Goal: Information Seeking & Learning: Learn about a topic

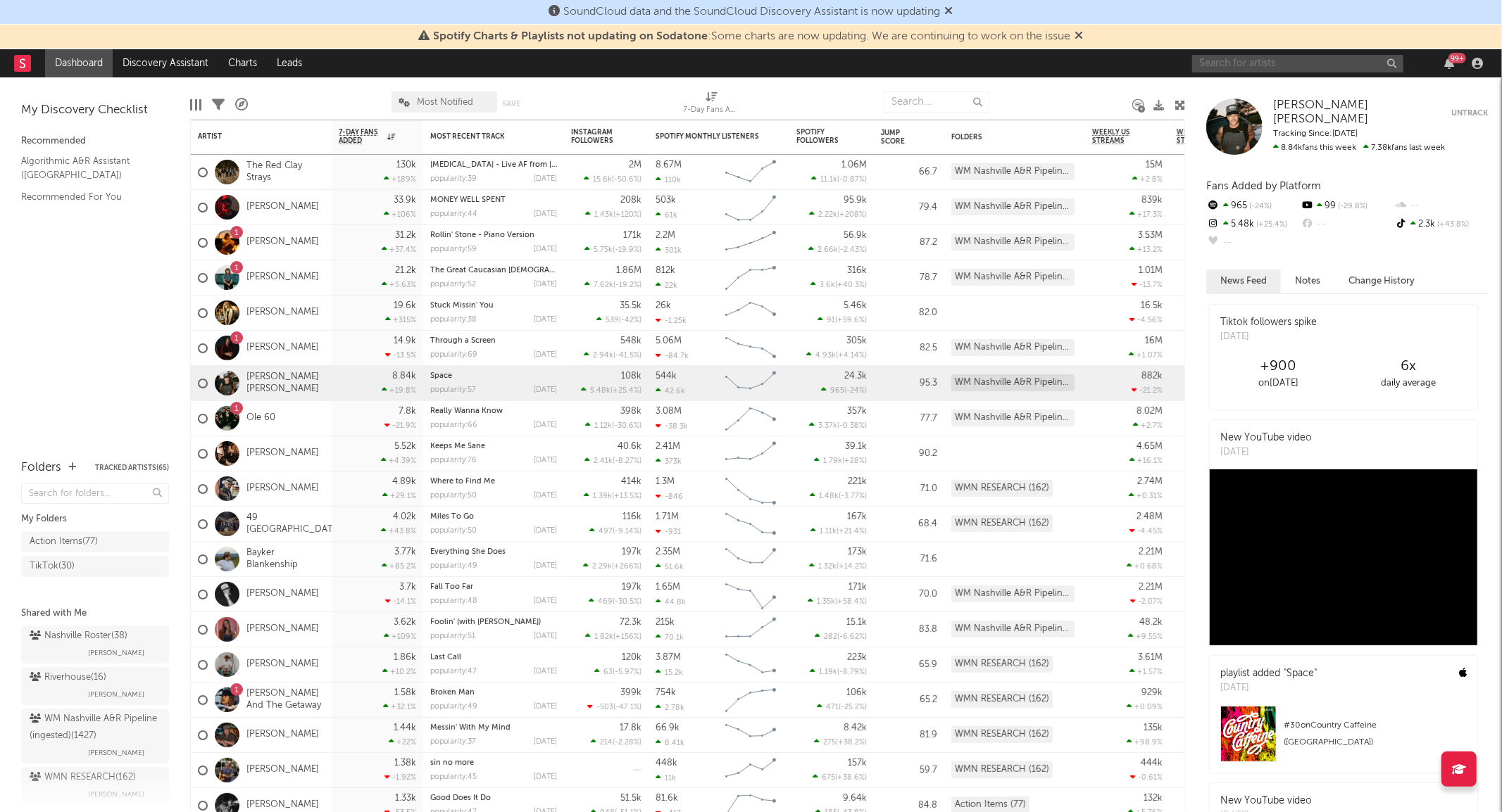
click at [1241, 67] on input "text" at bounding box center [1297, 63] width 212 height 17
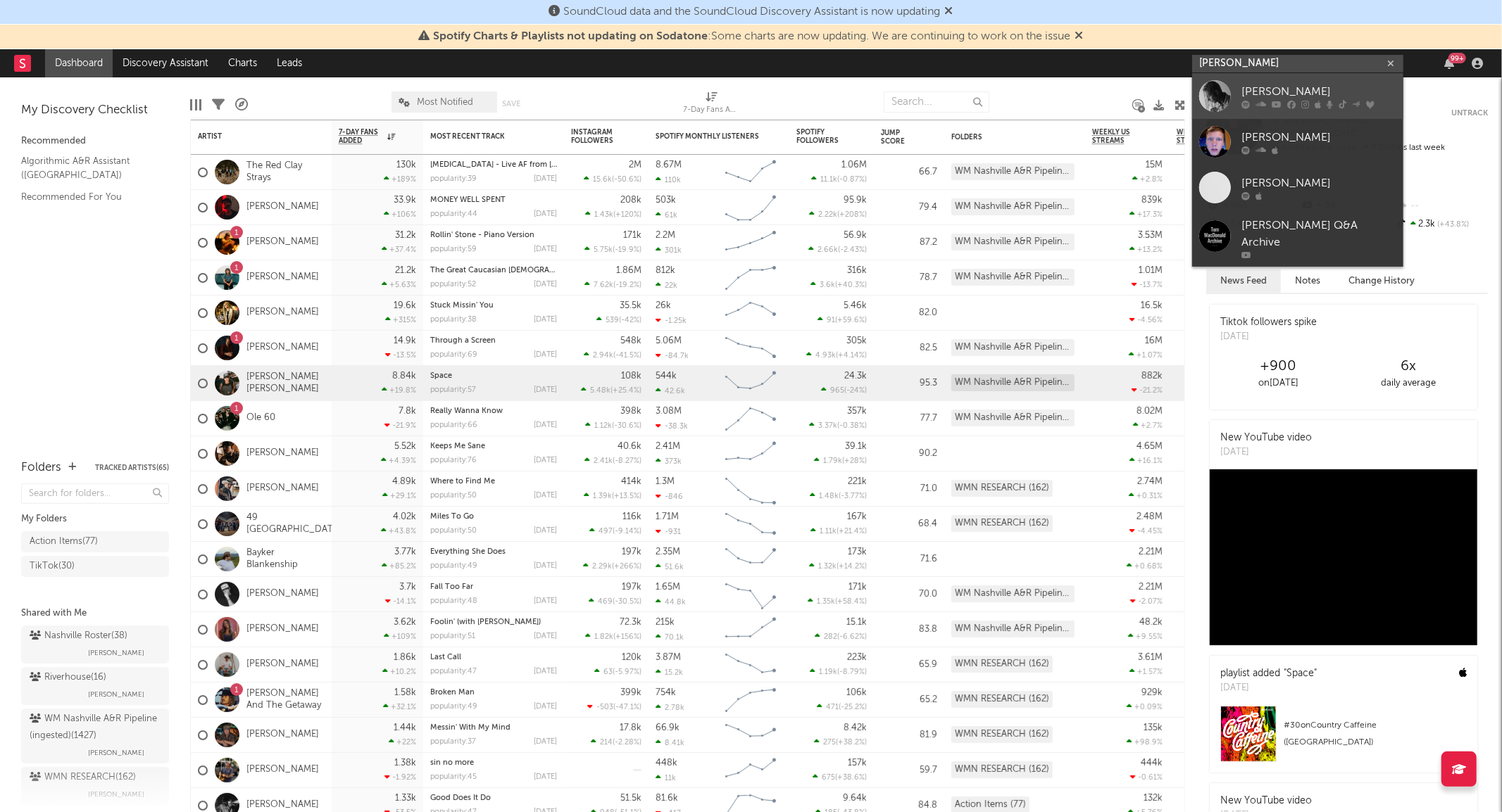
type input "[PERSON_NAME]"
click at [1229, 81] on div at bounding box center [1215, 96] width 32 height 32
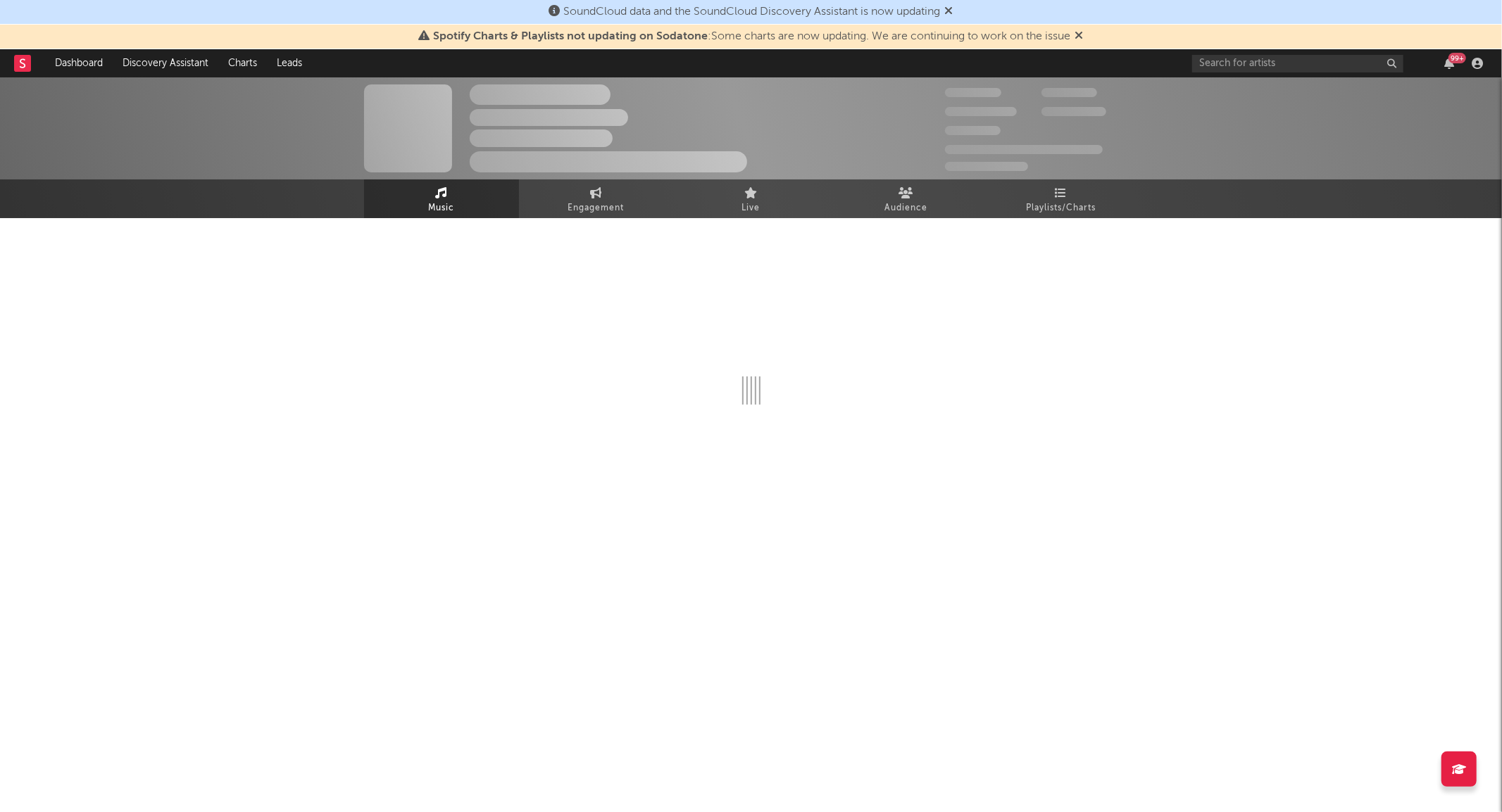
select select "6m"
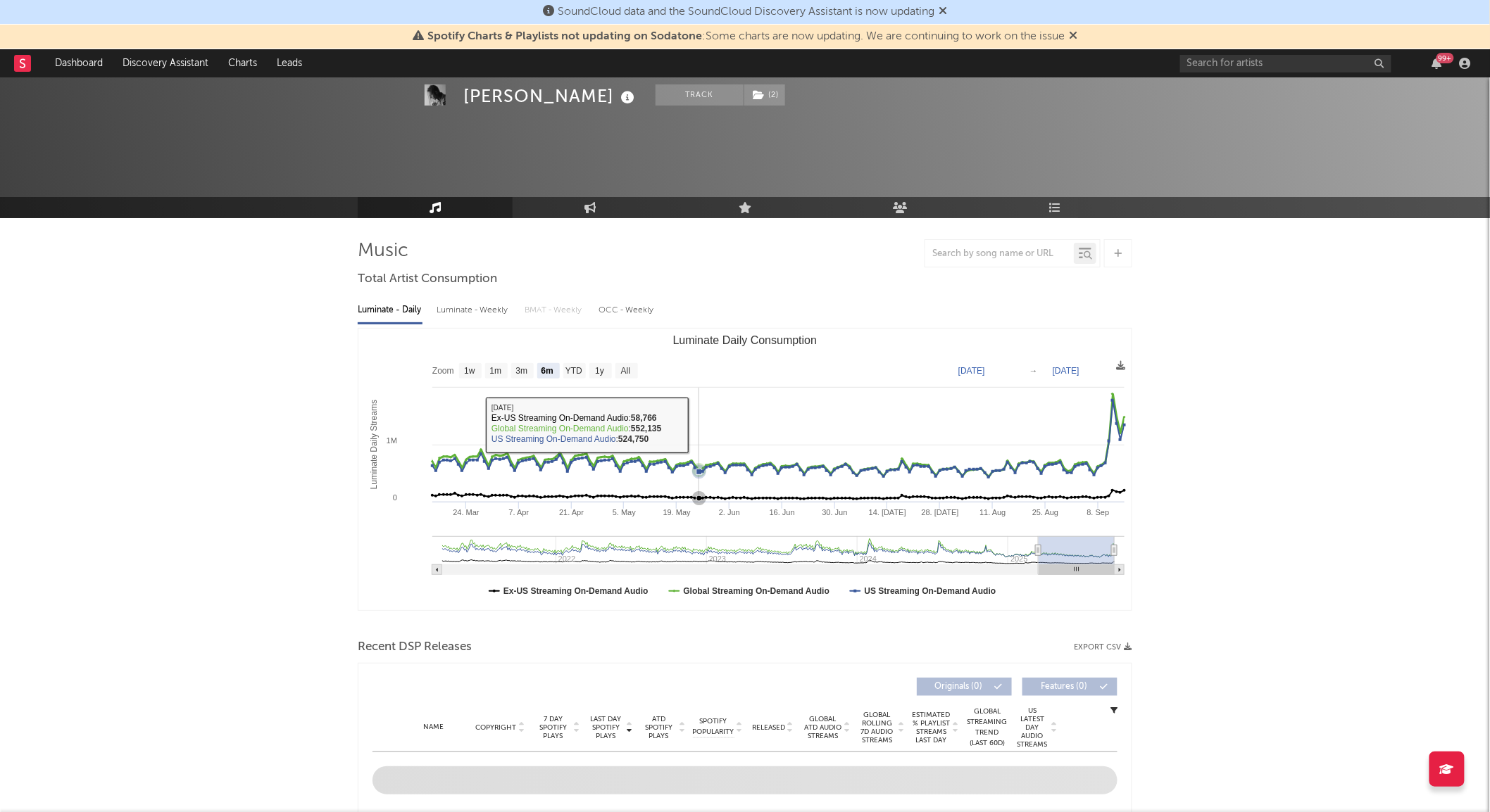
scroll to position [270, 0]
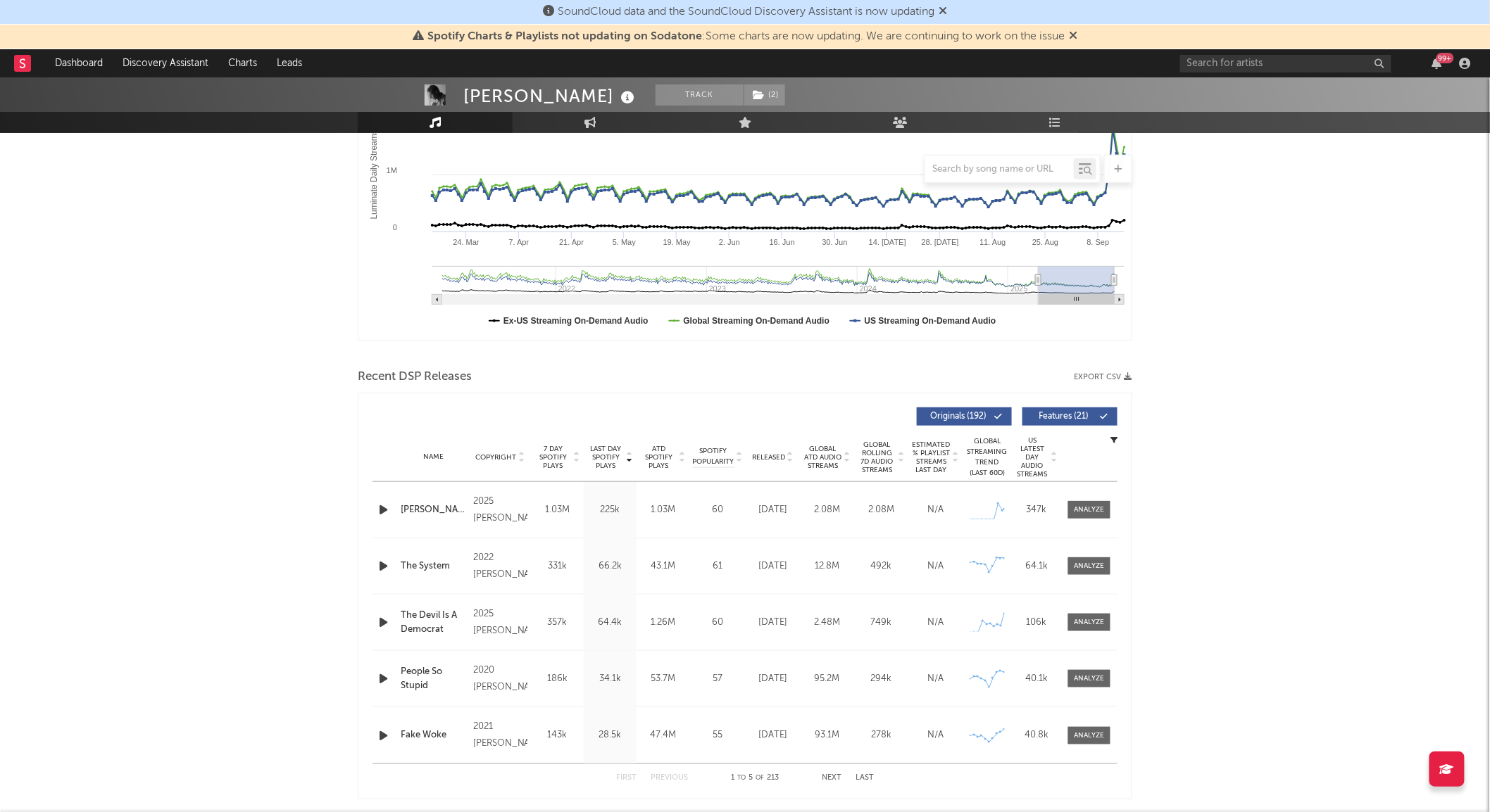
click at [763, 458] on span "Released" at bounding box center [769, 457] width 33 height 8
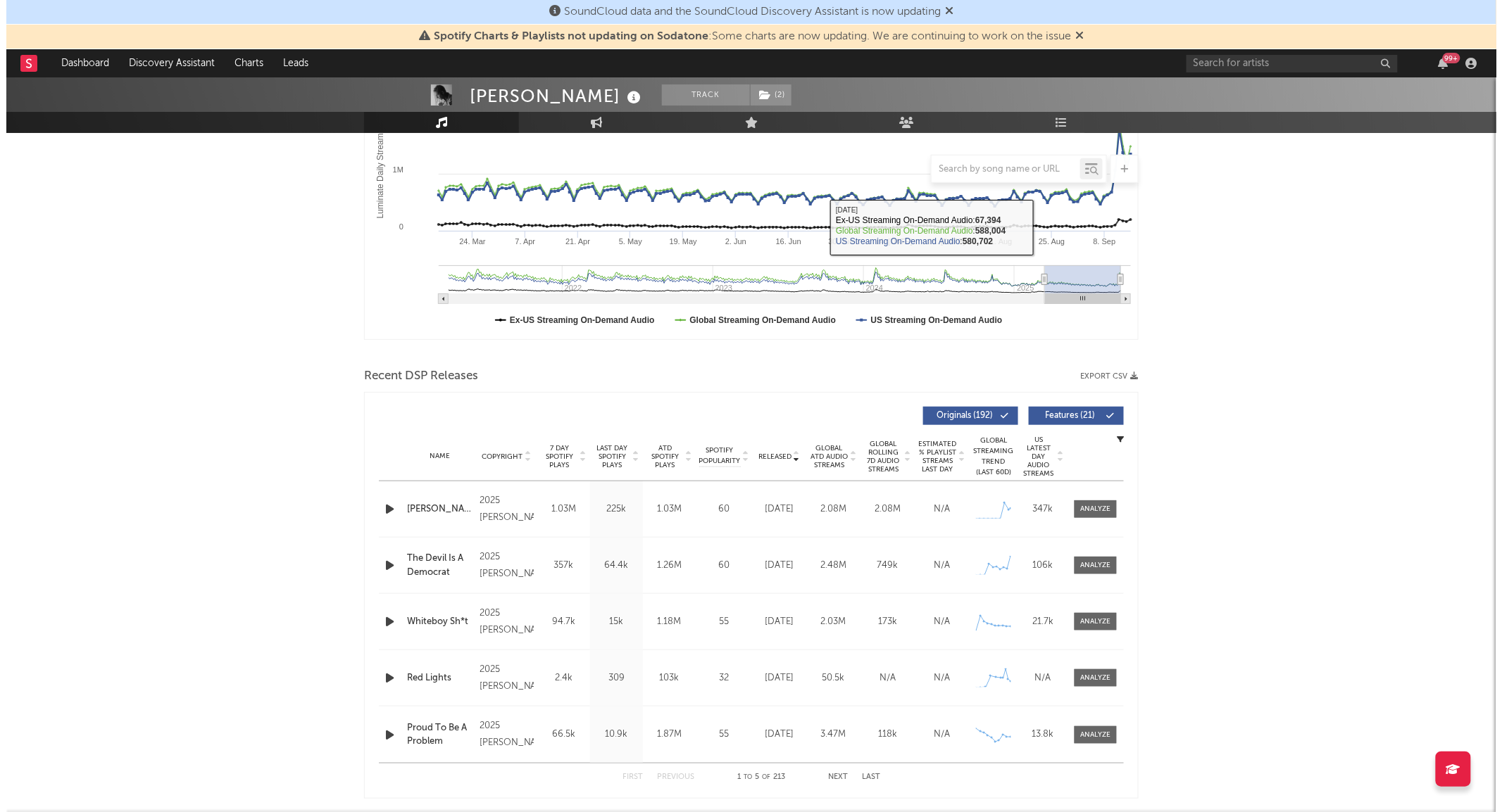
scroll to position [0, 0]
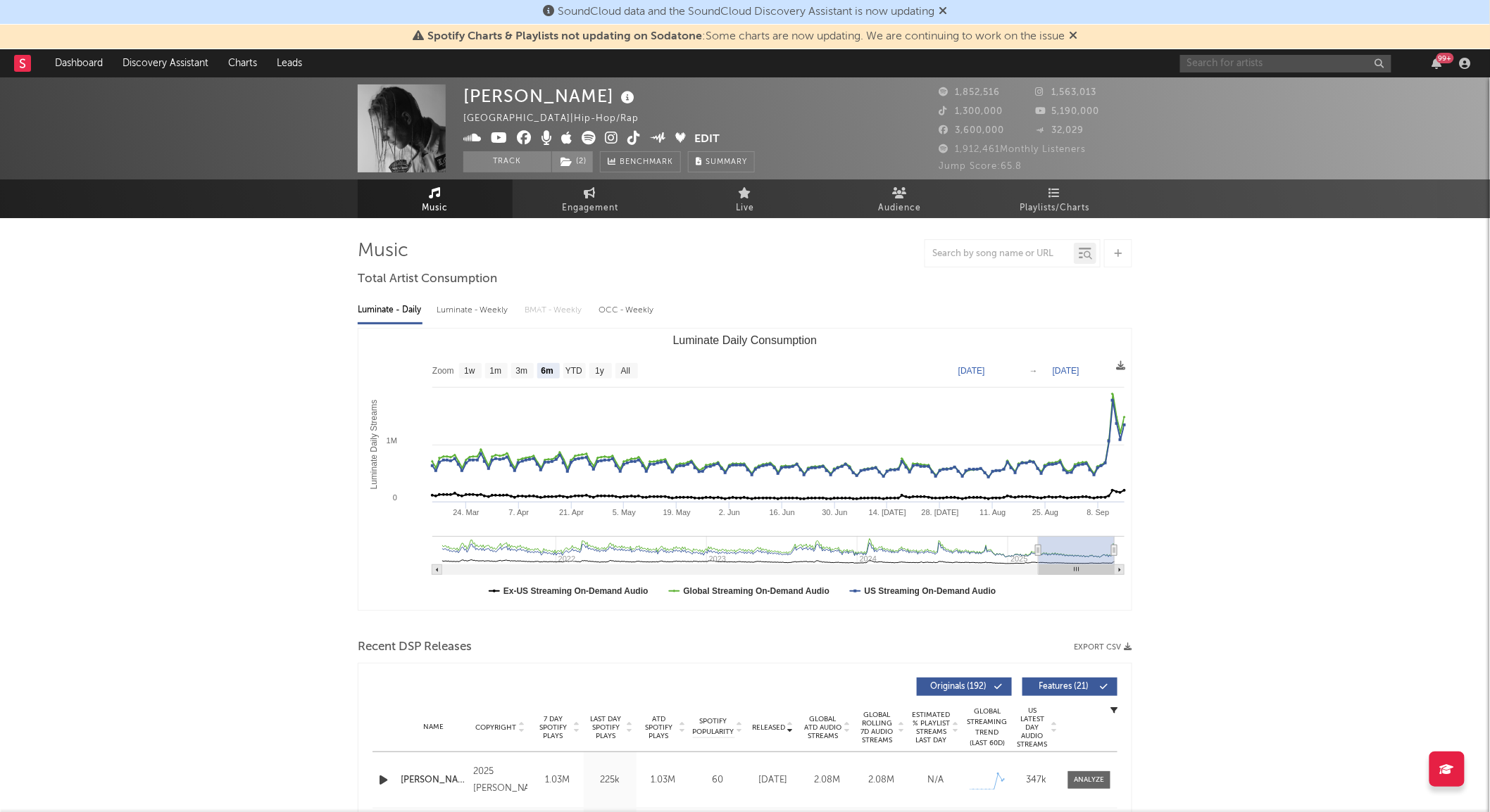
click at [1199, 57] on input "text" at bounding box center [1285, 63] width 212 height 17
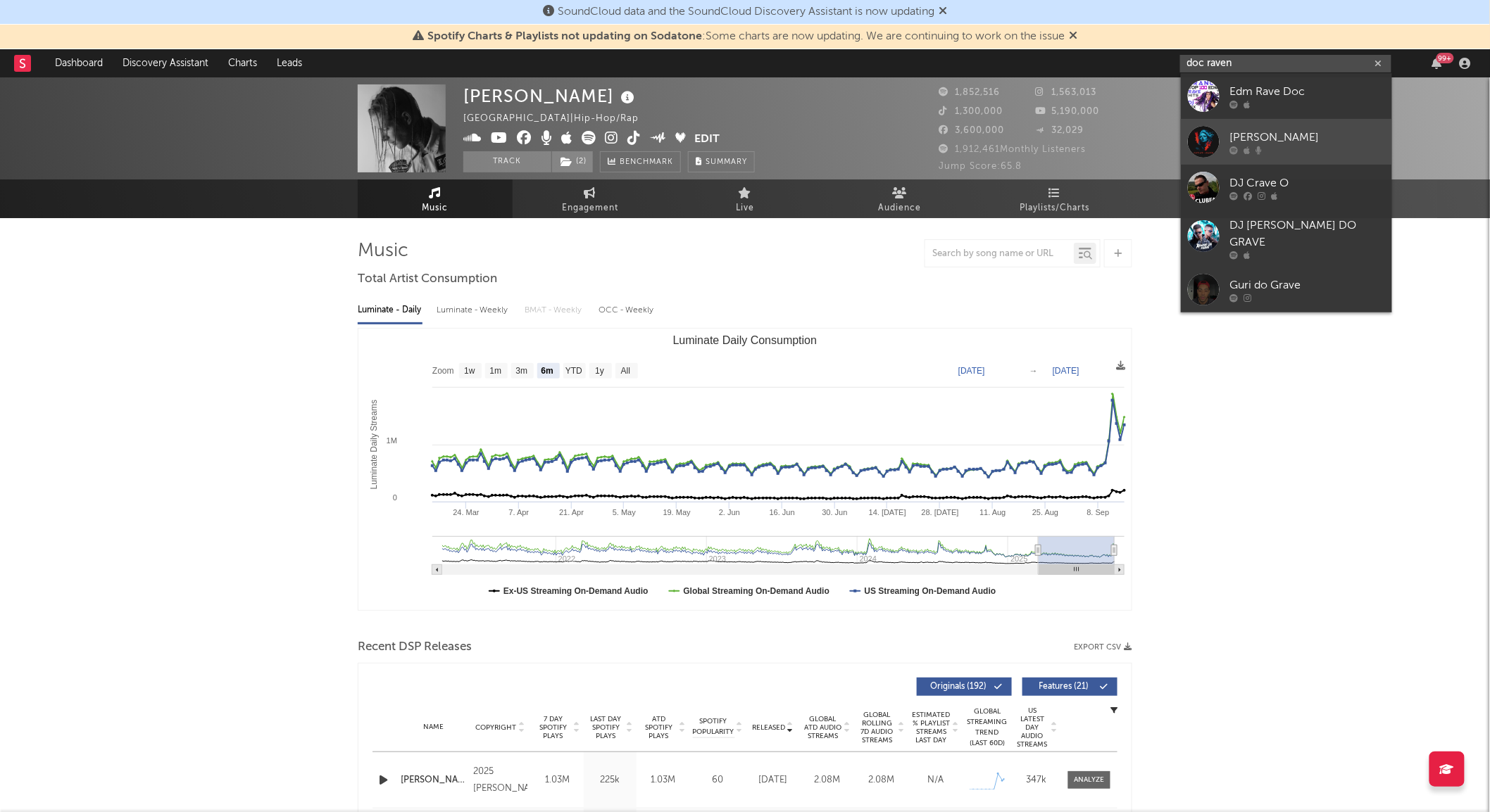
type input "doc raven"
click at [1188, 123] on link "[PERSON_NAME]" at bounding box center [1286, 141] width 212 height 46
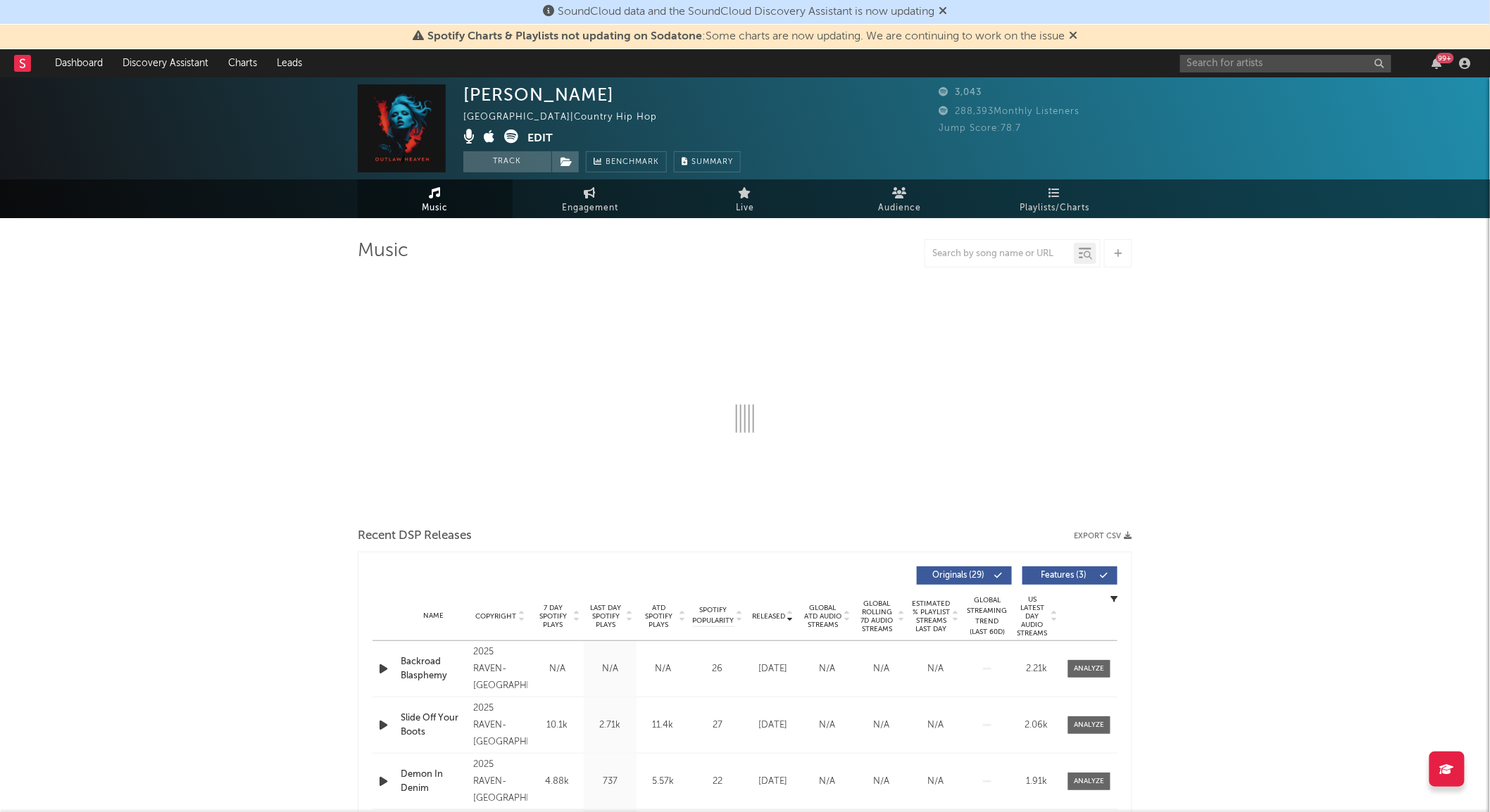
select select "1w"
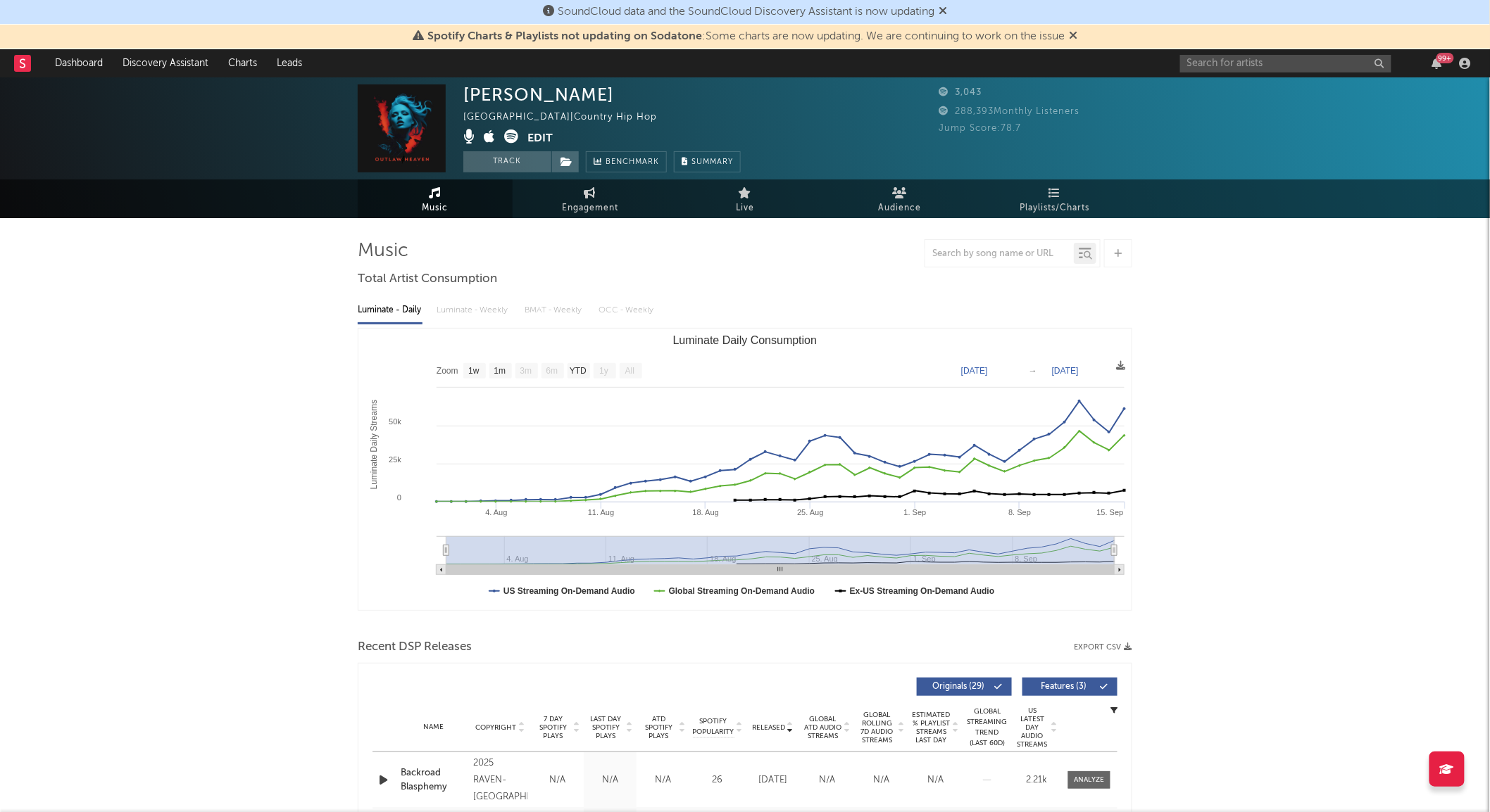
click at [513, 135] on icon at bounding box center [511, 136] width 14 height 14
click at [184, 67] on link "Discovery Assistant" at bounding box center [166, 62] width 105 height 28
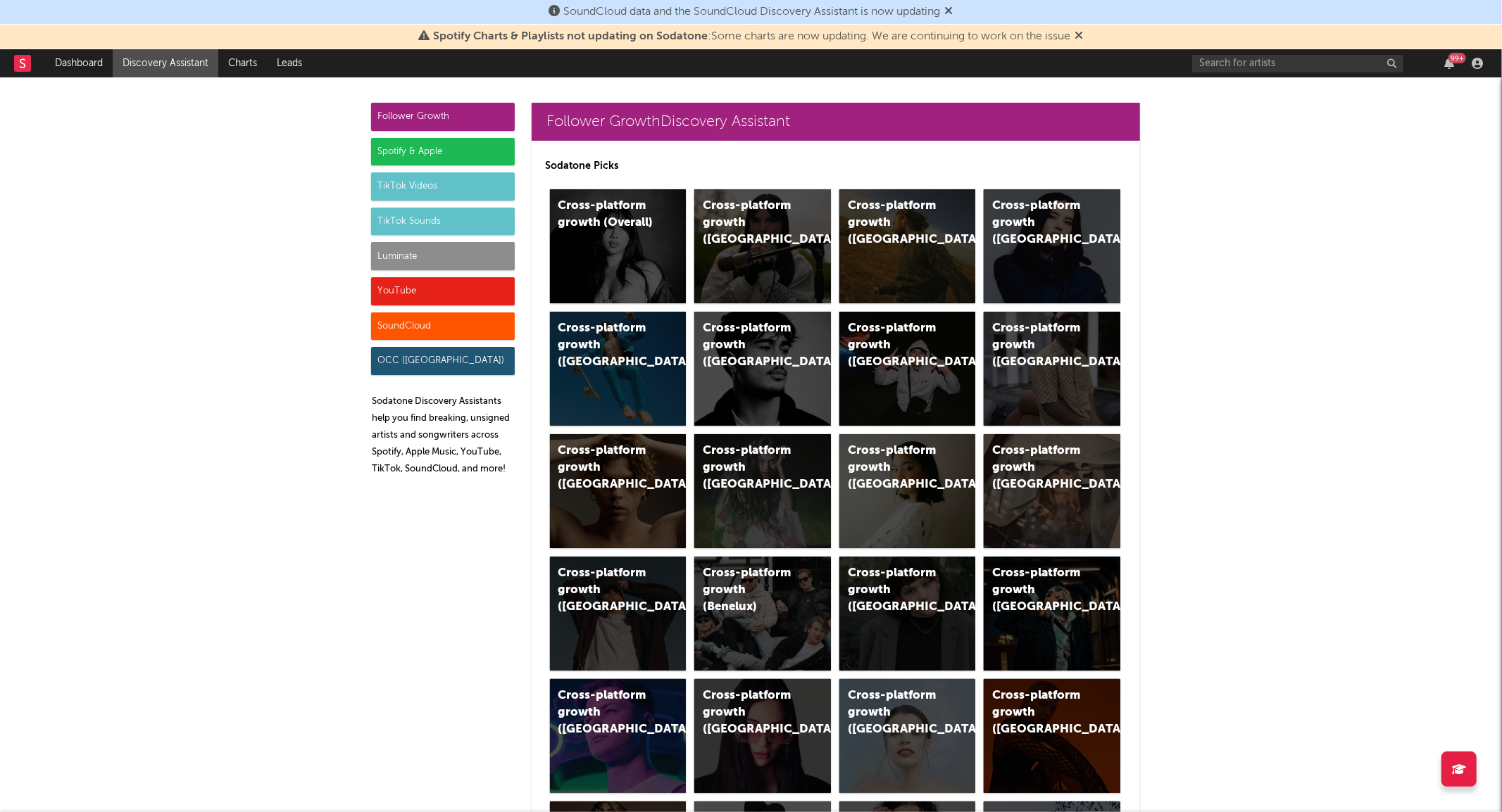
click at [384, 264] on div "Luminate" at bounding box center [443, 256] width 144 height 28
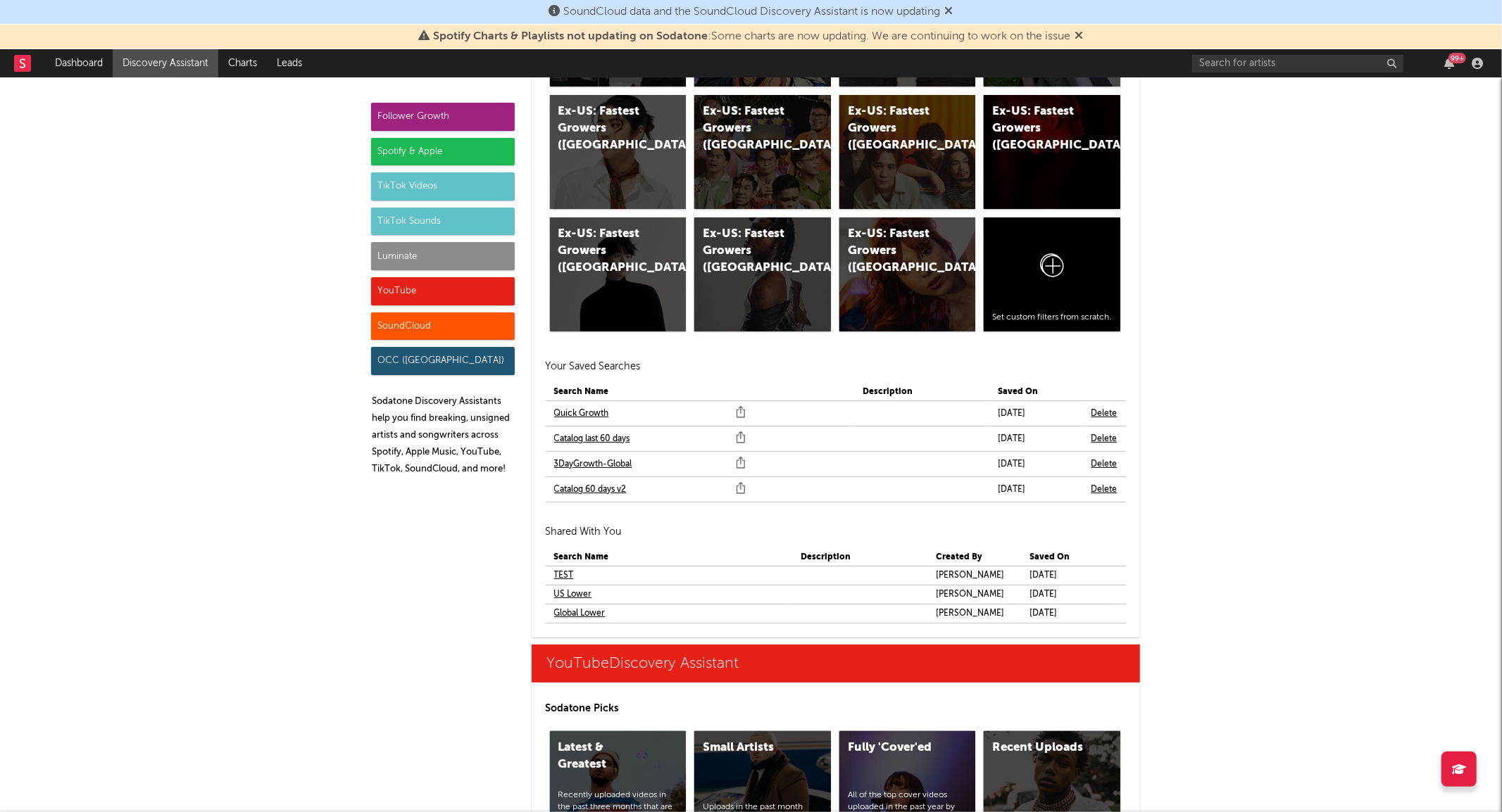
scroll to position [7726, 0]
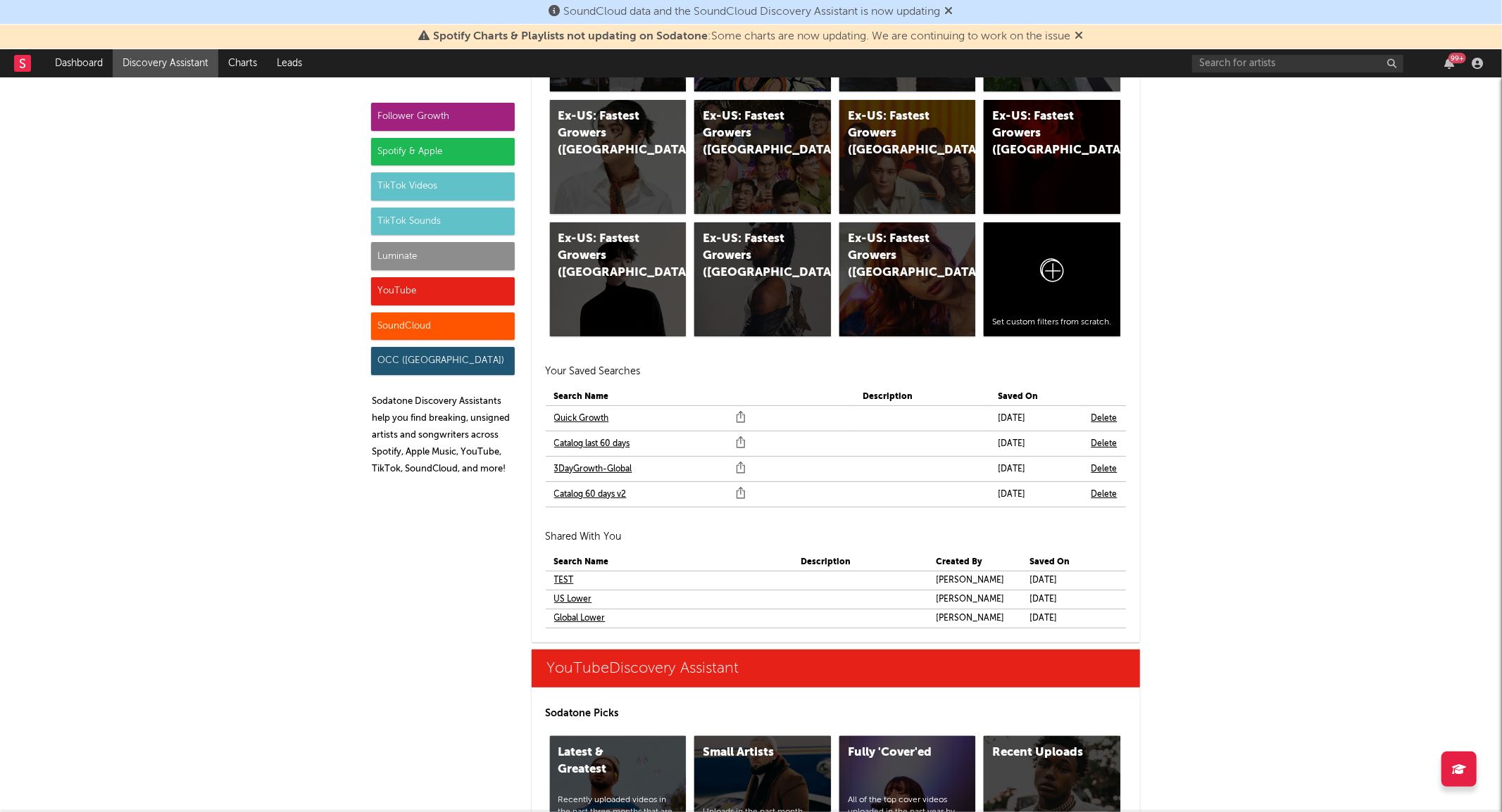
click at [576, 413] on link "Quick Growth" at bounding box center [581, 418] width 55 height 17
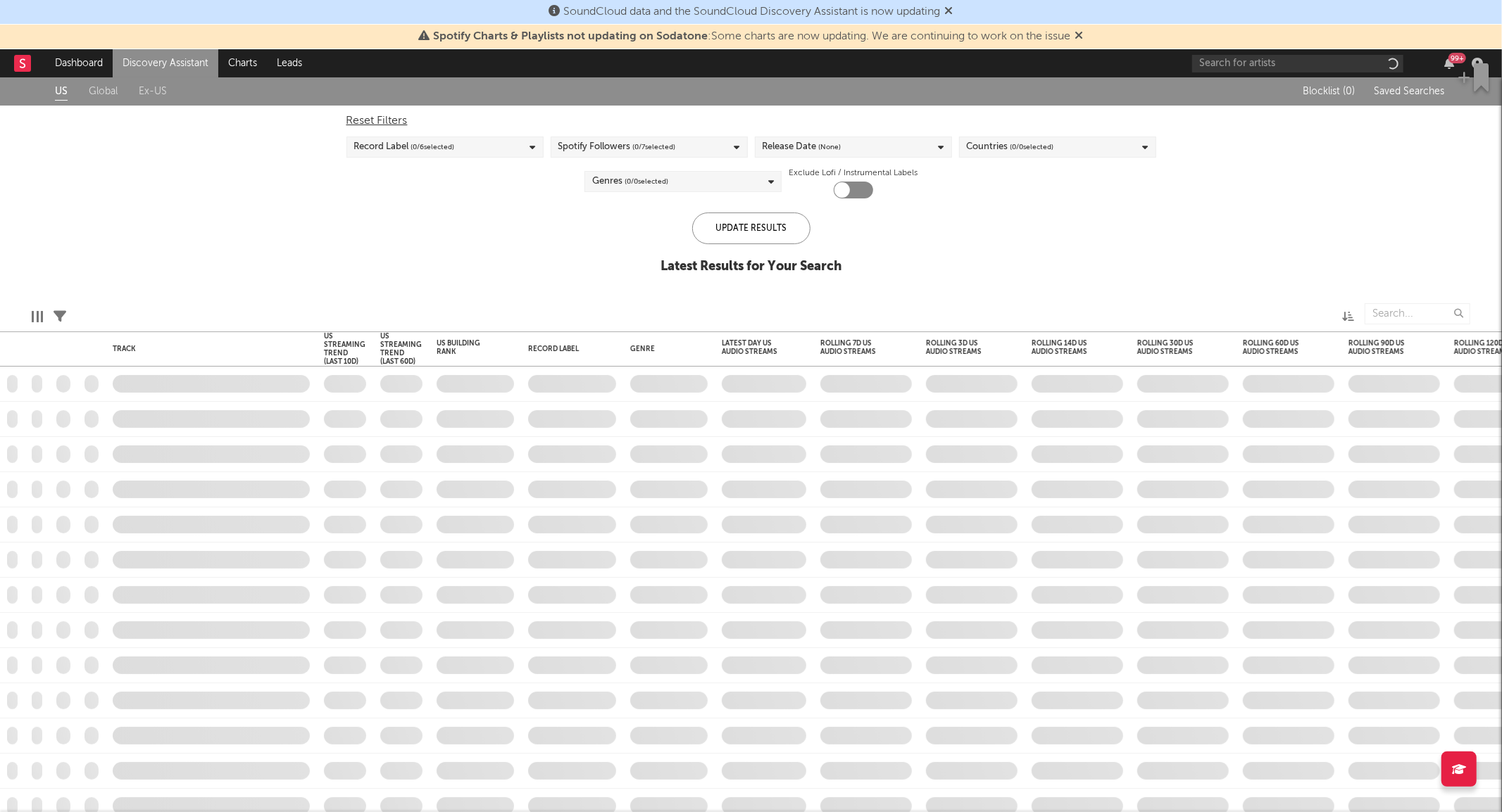
checkbox input "true"
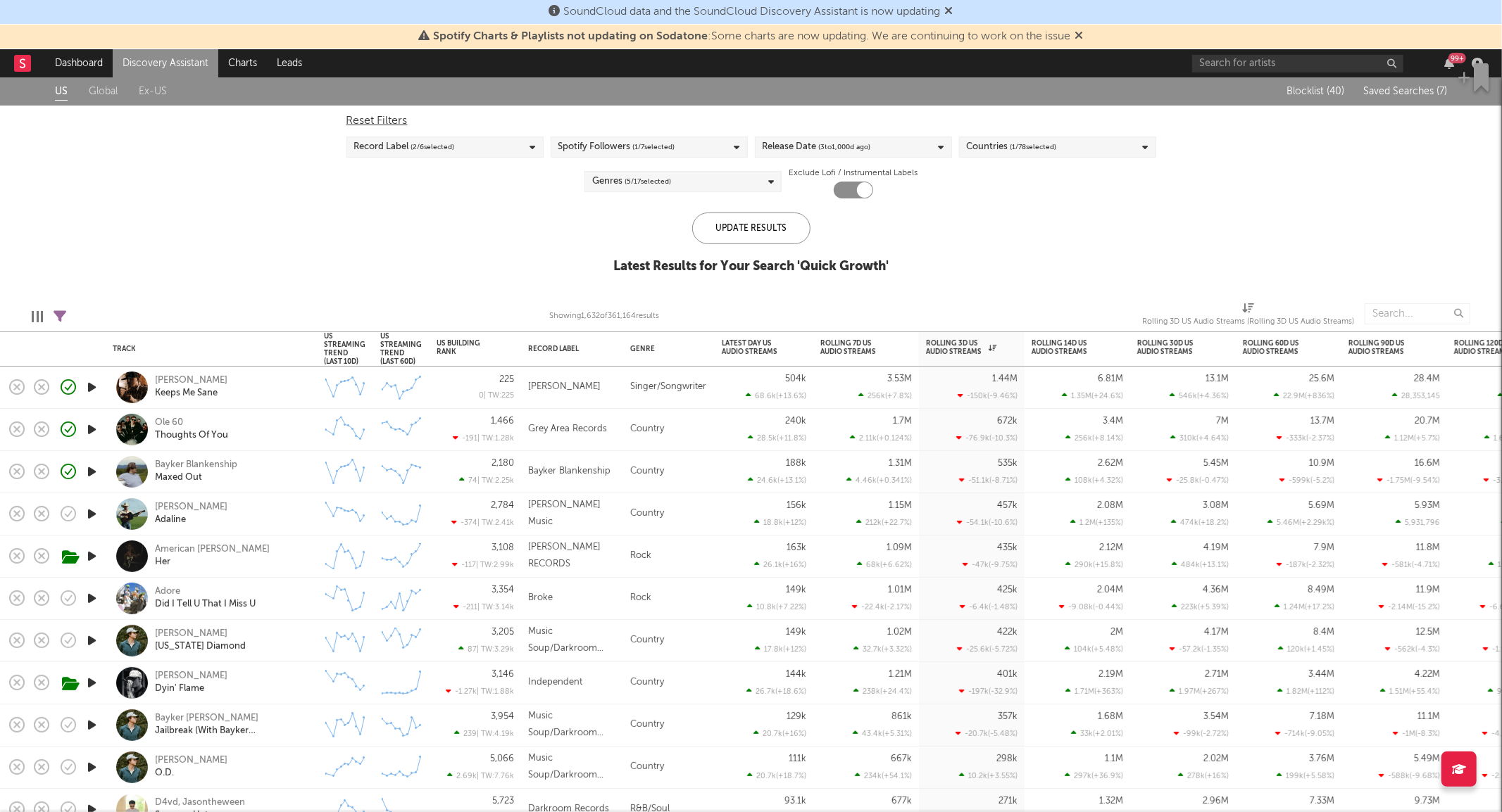
click at [476, 143] on div "Record Label ( 2 / 6 selected)" at bounding box center [445, 147] width 197 height 21
click at [602, 151] on div "Spotify Followers ( 1 / 7 selected)" at bounding box center [617, 147] width 117 height 17
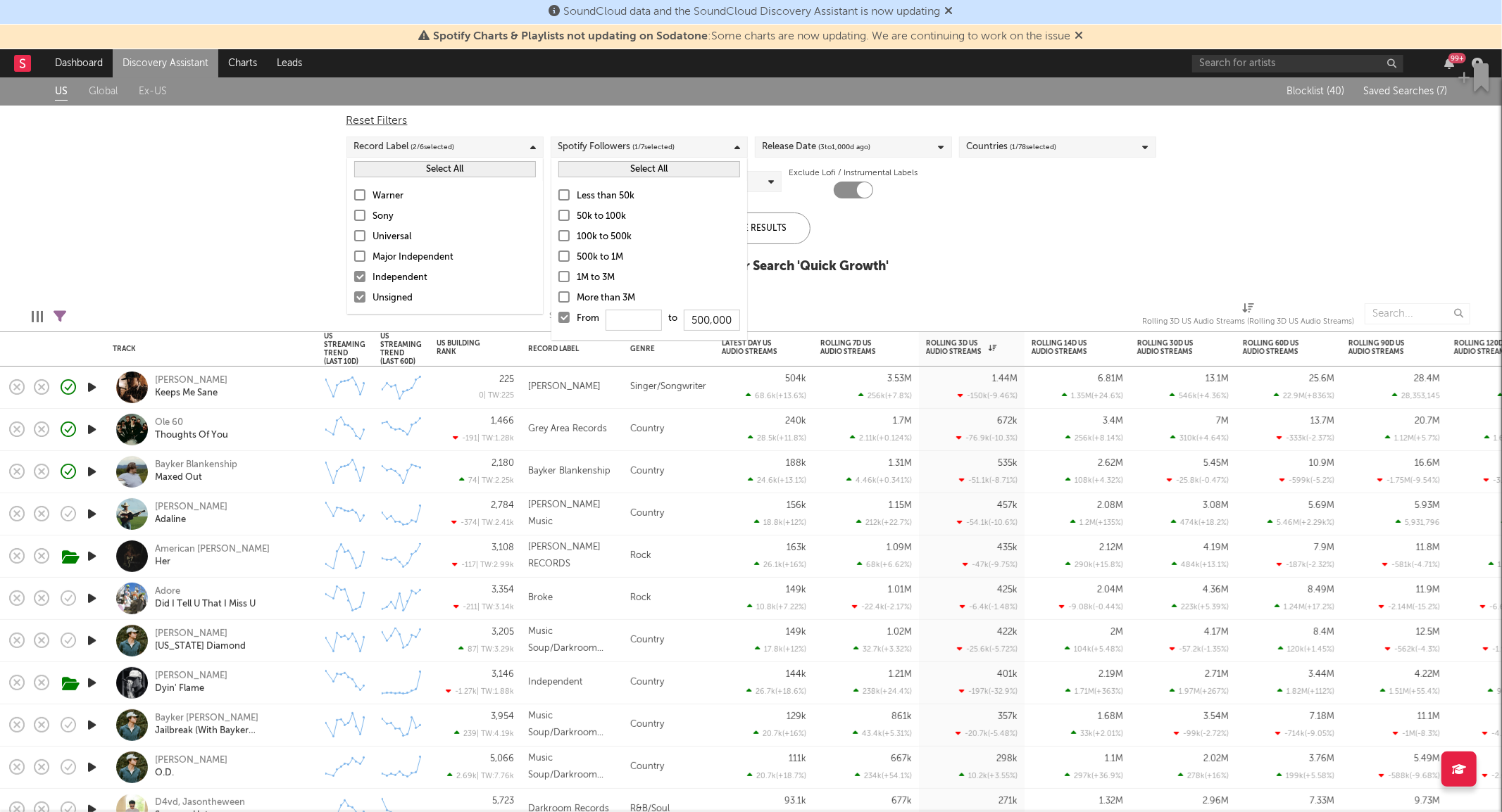
click at [597, 165] on button "Select All" at bounding box center [649, 169] width 181 height 17
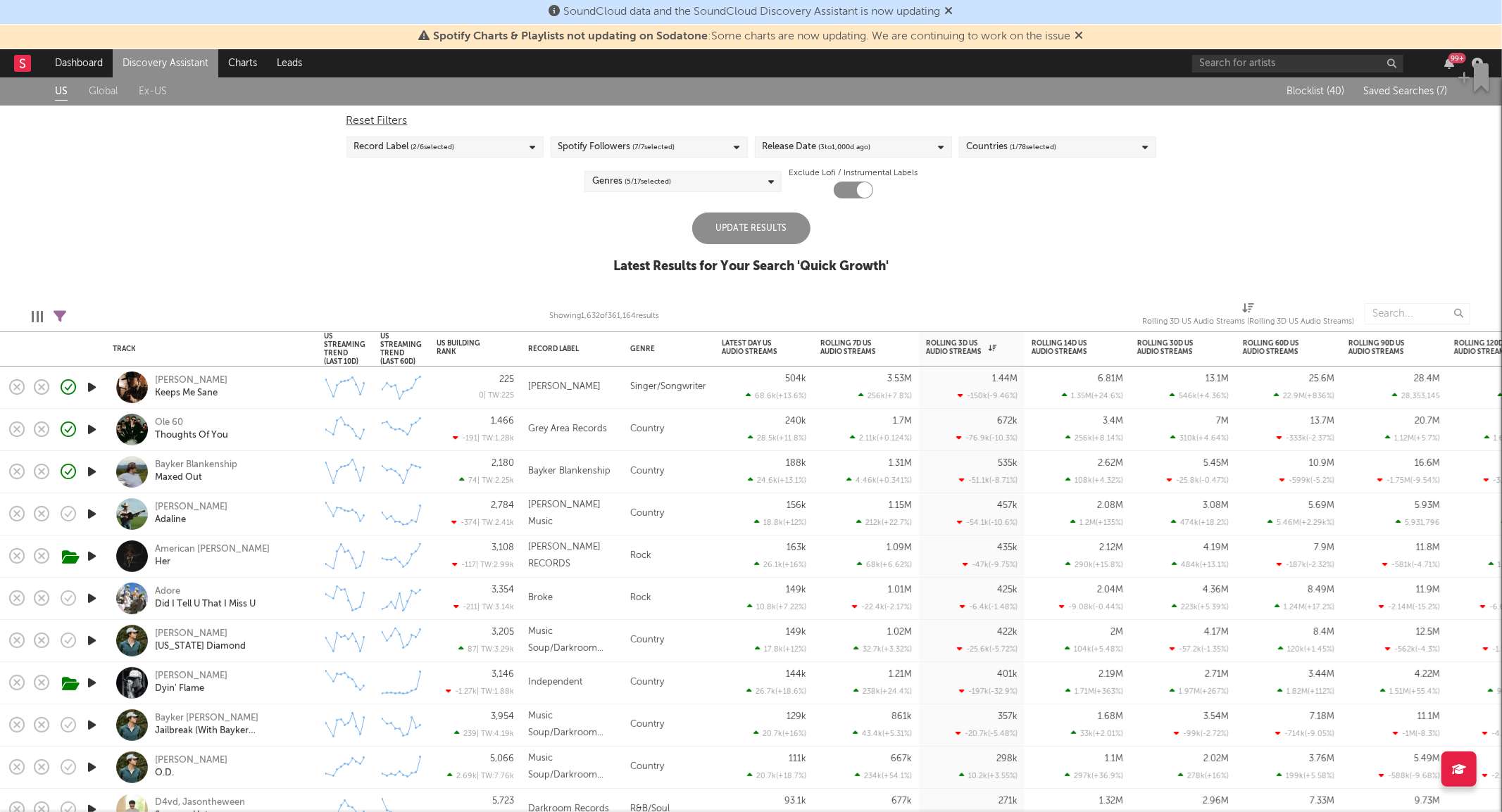
click at [1044, 207] on div "US Global Ex-US Blocklist ( 40 ) Saved Searches ( 7 ) Reset Filters Record Labe…" at bounding box center [751, 183] width 1502 height 211
click at [721, 227] on div "Update Results" at bounding box center [751, 228] width 118 height 32
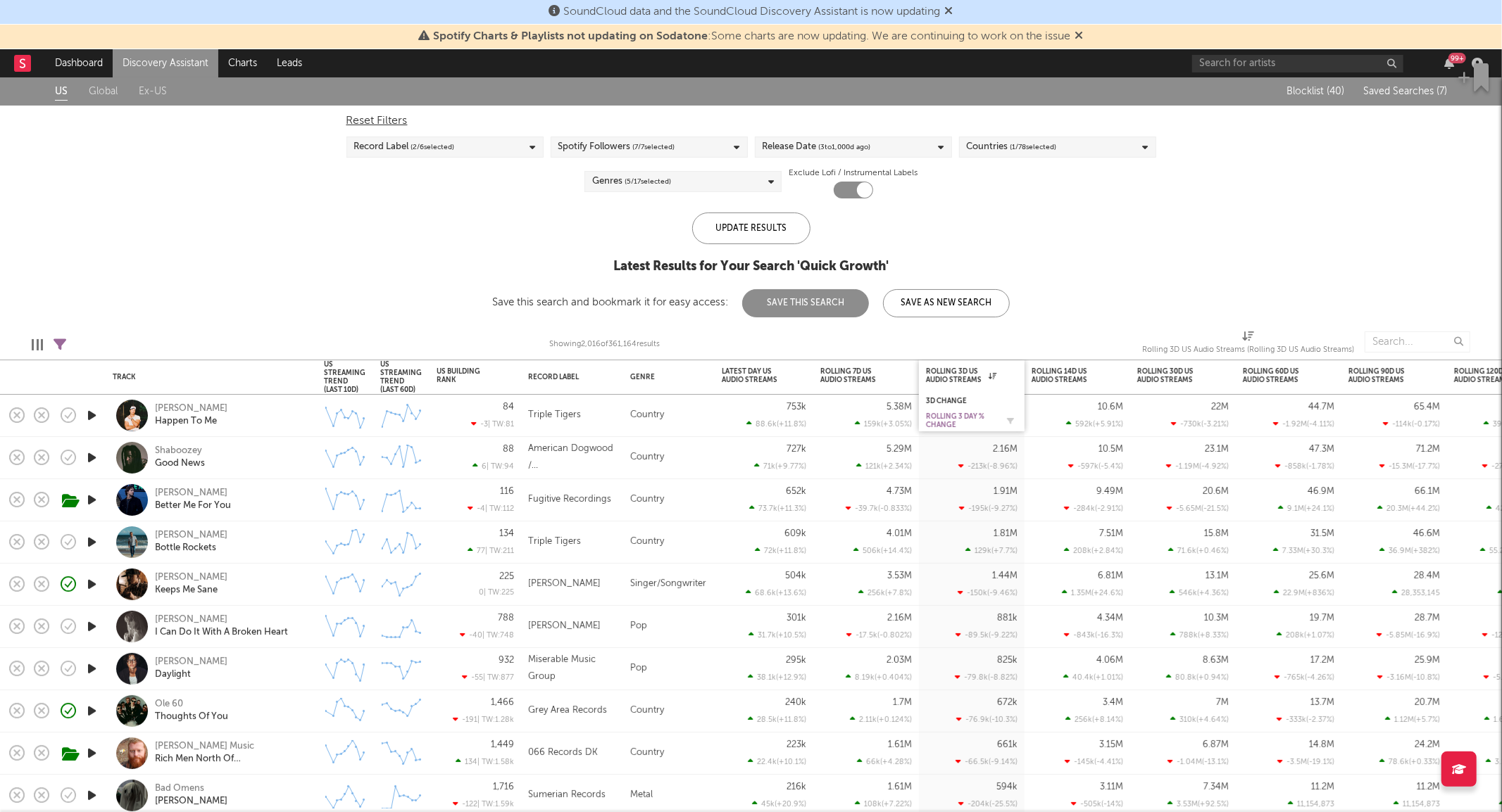
click at [986, 418] on div "Rolling 3 Day % Change" at bounding box center [961, 421] width 71 height 17
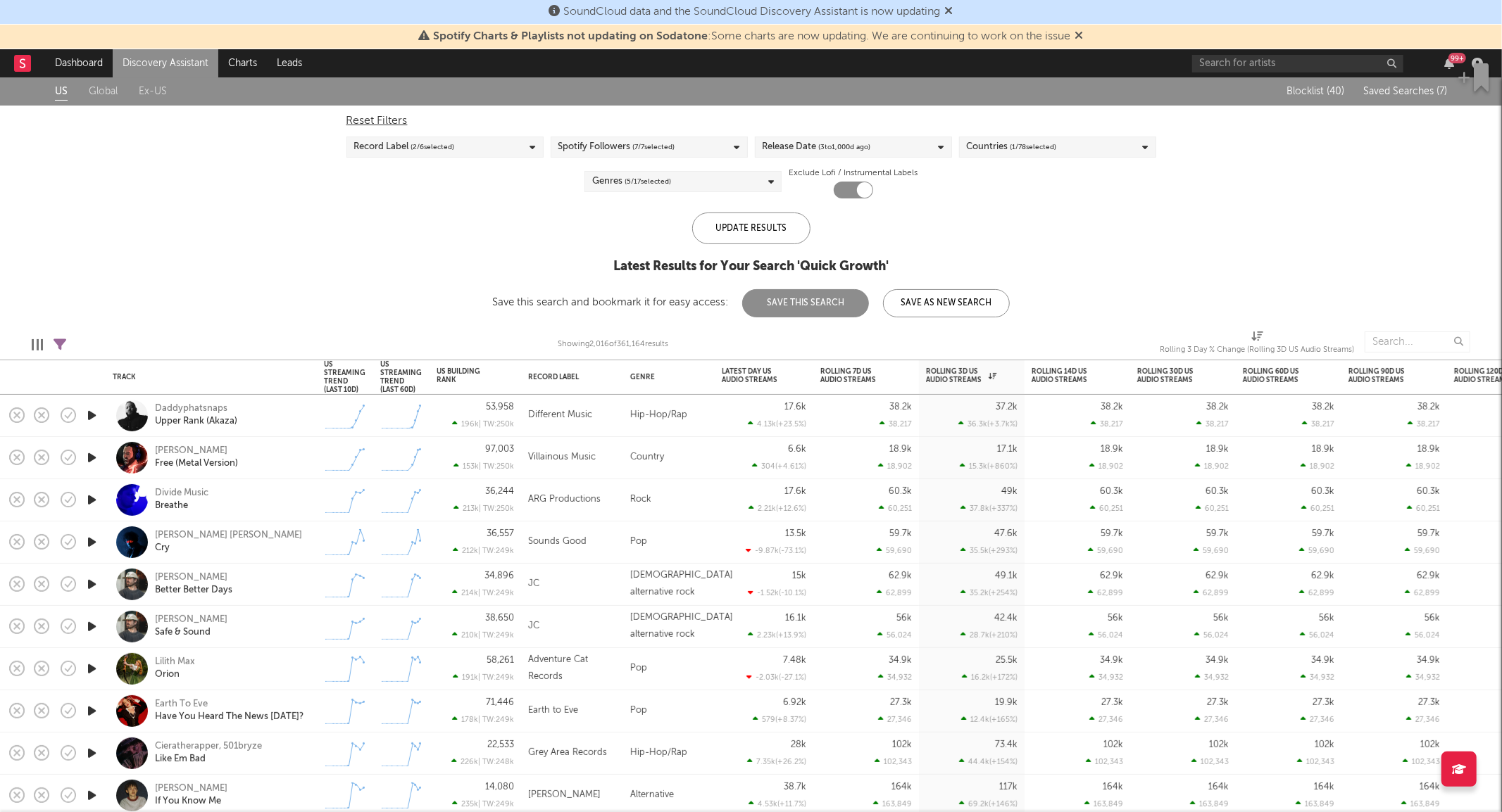
click at [722, 188] on div "Genres ( 5 / 17 selected)" at bounding box center [683, 181] width 197 height 21
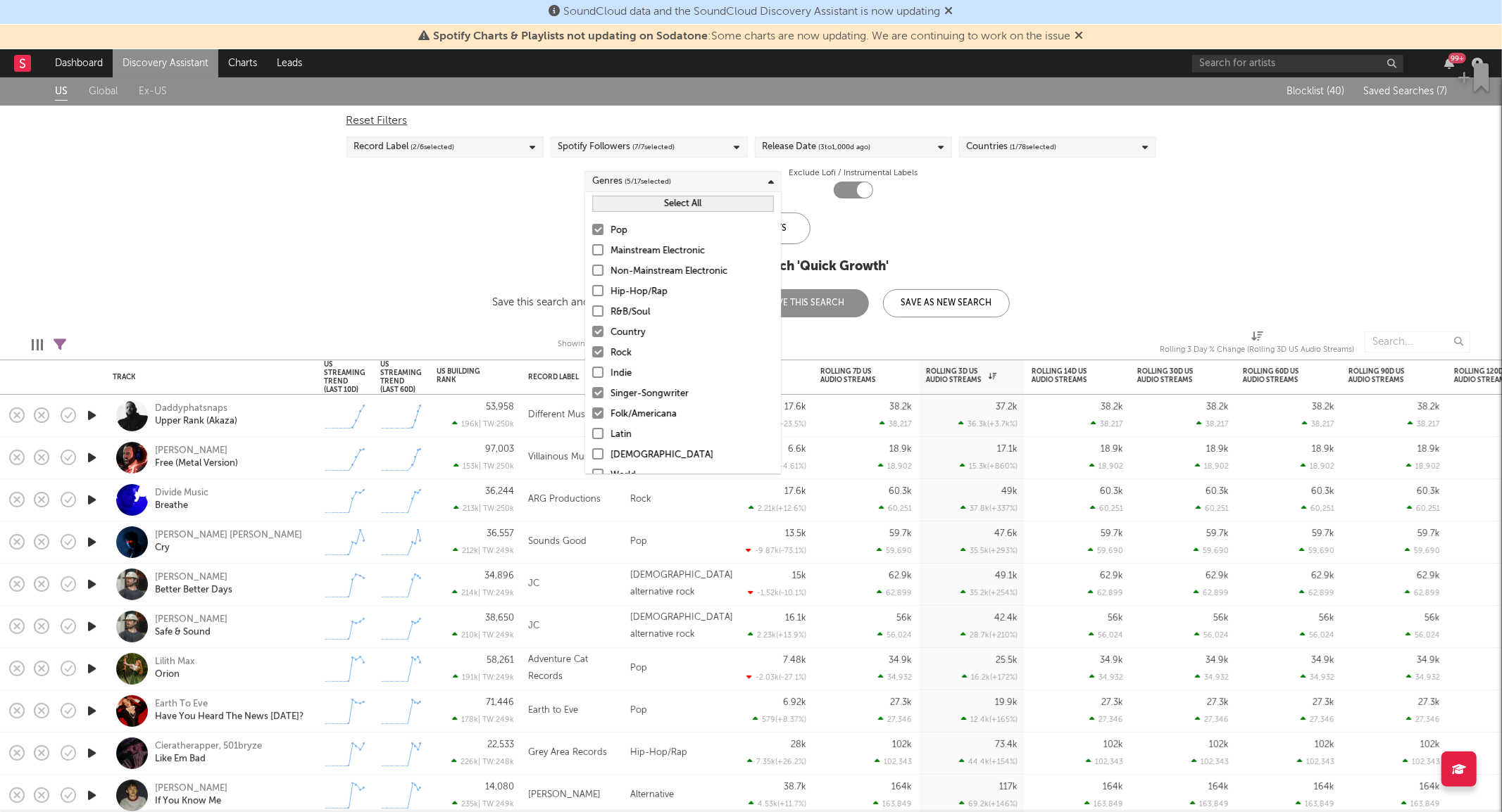
click at [627, 233] on div "Pop" at bounding box center [692, 231] width 163 height 17
click at [592, 233] on input "Pop" at bounding box center [592, 231] width 0 height 17
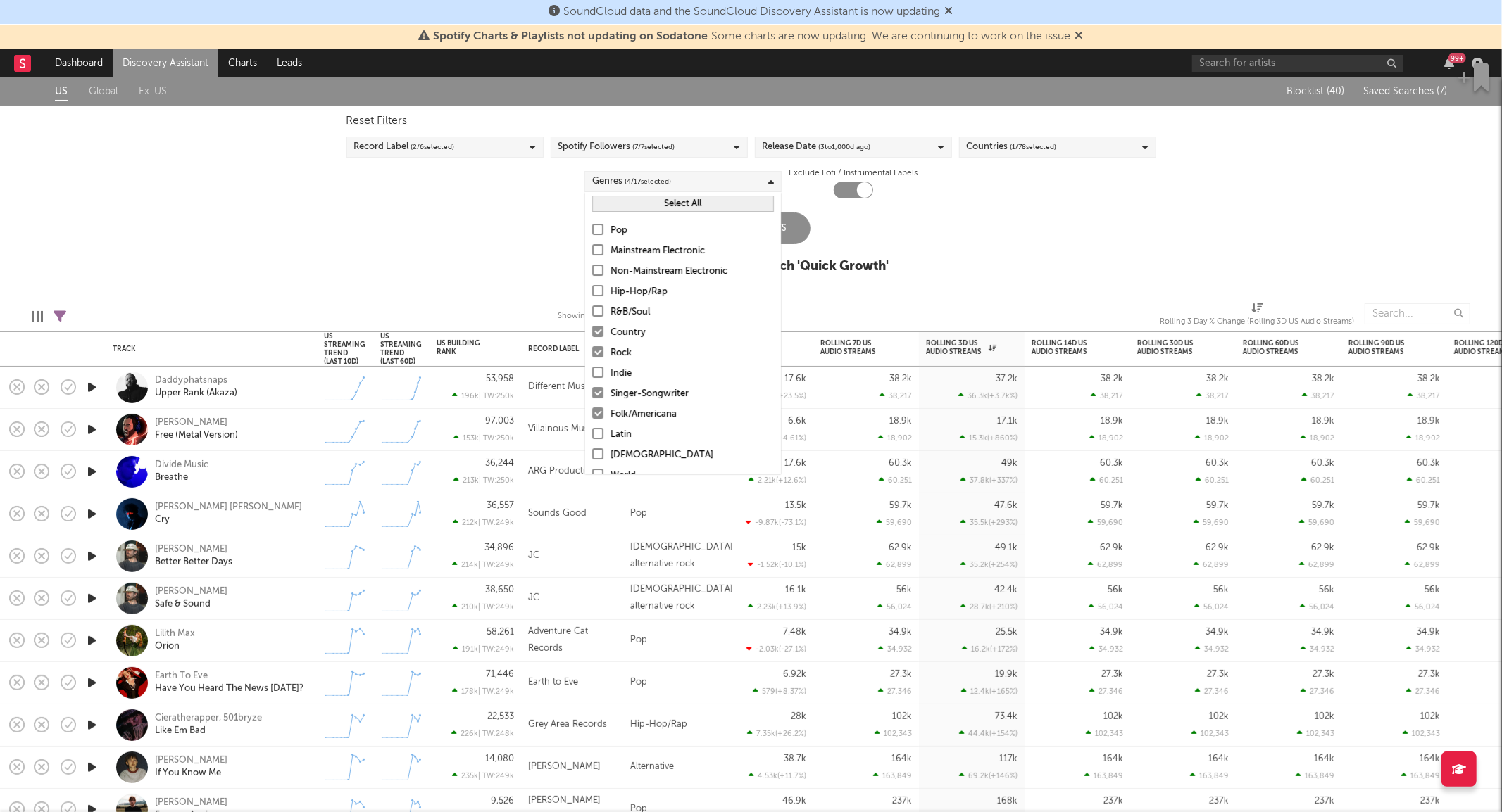
click at [620, 348] on div "Rock" at bounding box center [692, 353] width 163 height 17
click at [592, 348] on input "Rock" at bounding box center [592, 353] width 0 height 17
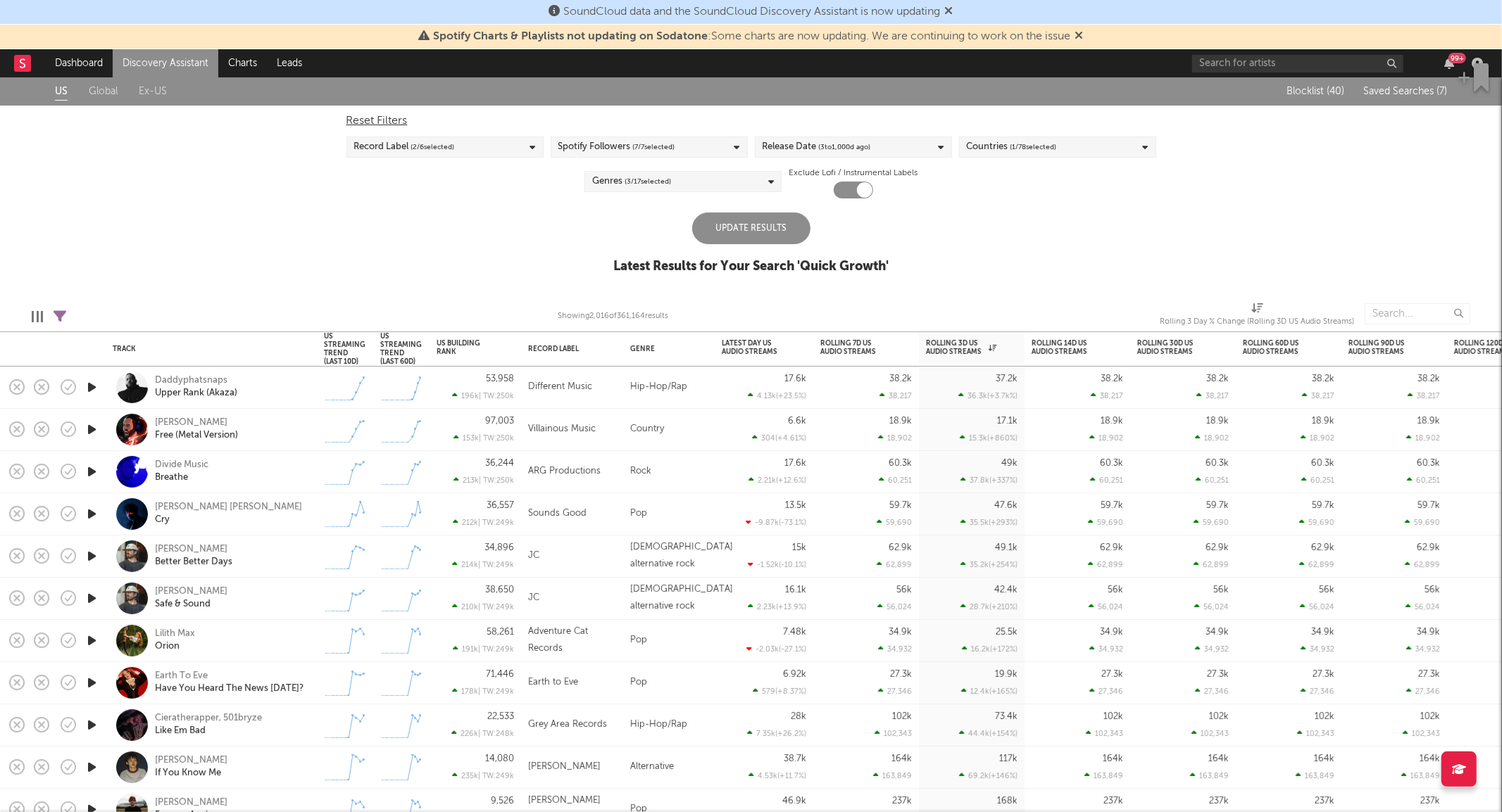
click at [803, 227] on div "Update Results" at bounding box center [751, 228] width 118 height 32
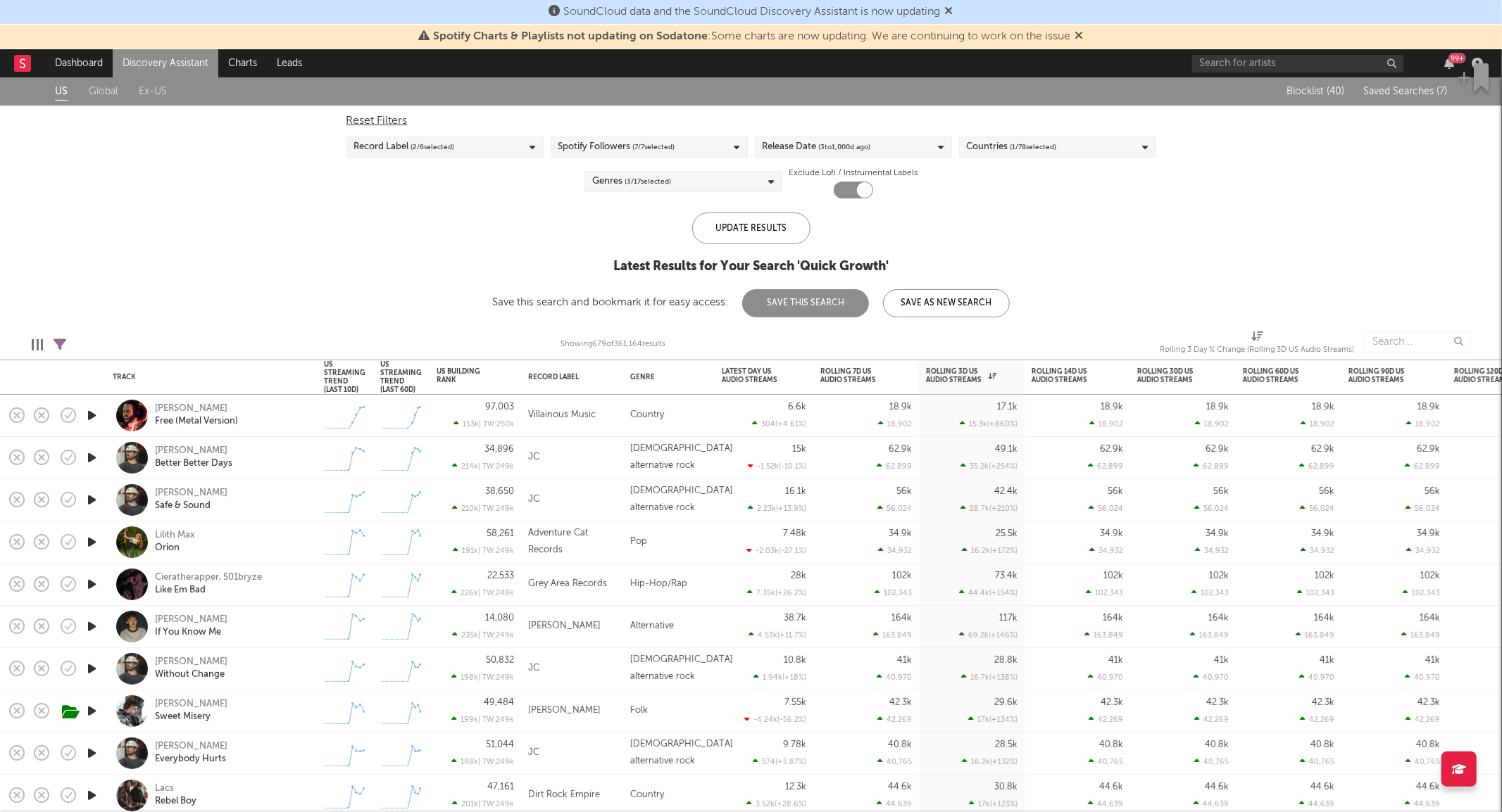
click at [90, 411] on icon "button" at bounding box center [92, 415] width 15 height 17
click at [90, 411] on icon "button" at bounding box center [91, 415] width 14 height 17
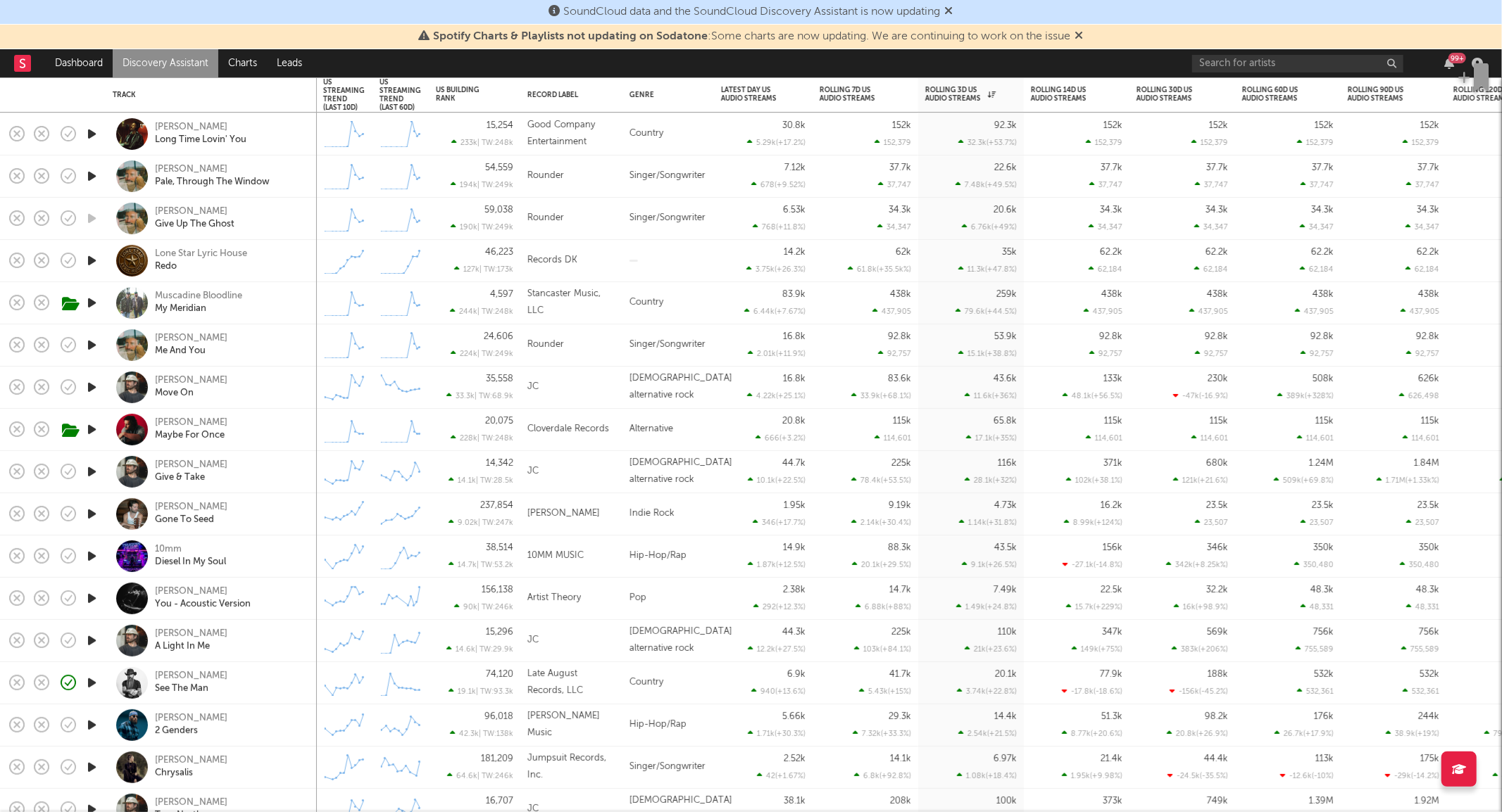
click at [83, 259] on div at bounding box center [91, 261] width 28 height 42
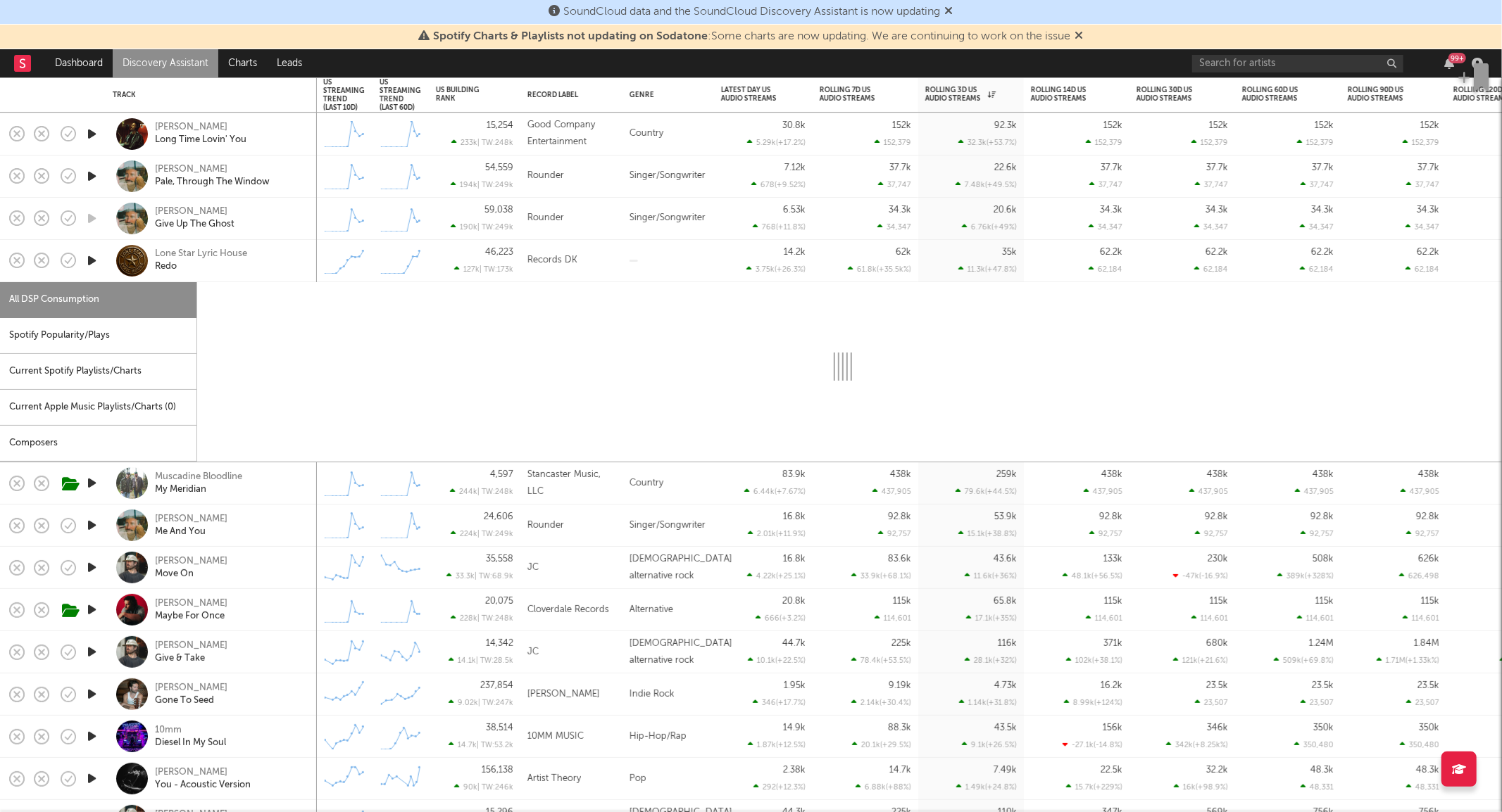
click at [93, 259] on icon "button" at bounding box center [92, 260] width 15 height 17
select select "1w"
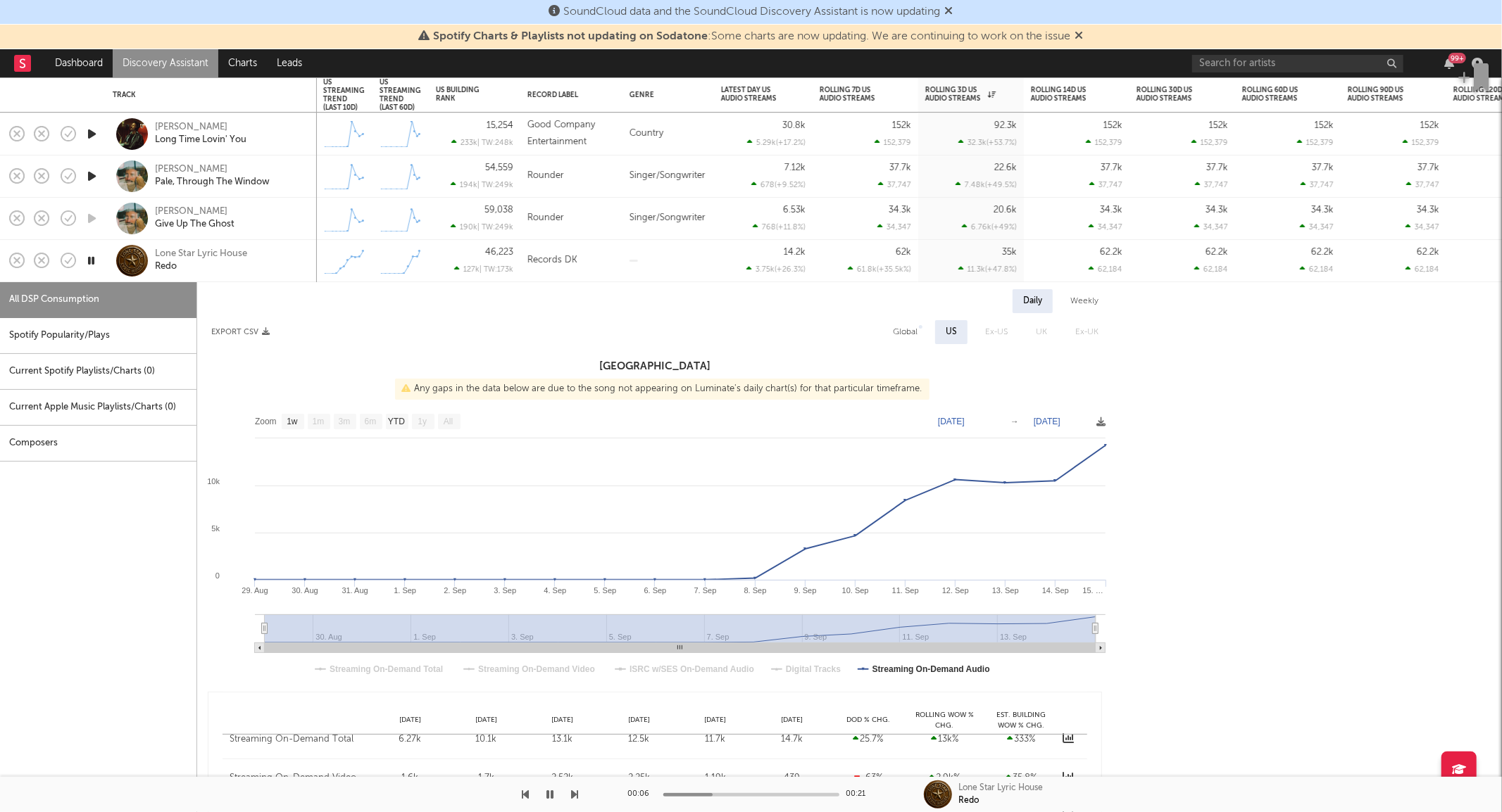
click at [94, 260] on icon "button" at bounding box center [91, 260] width 14 height 17
click at [276, 270] on div "Lone Star Lyric House Redo" at bounding box center [230, 260] width 151 height 26
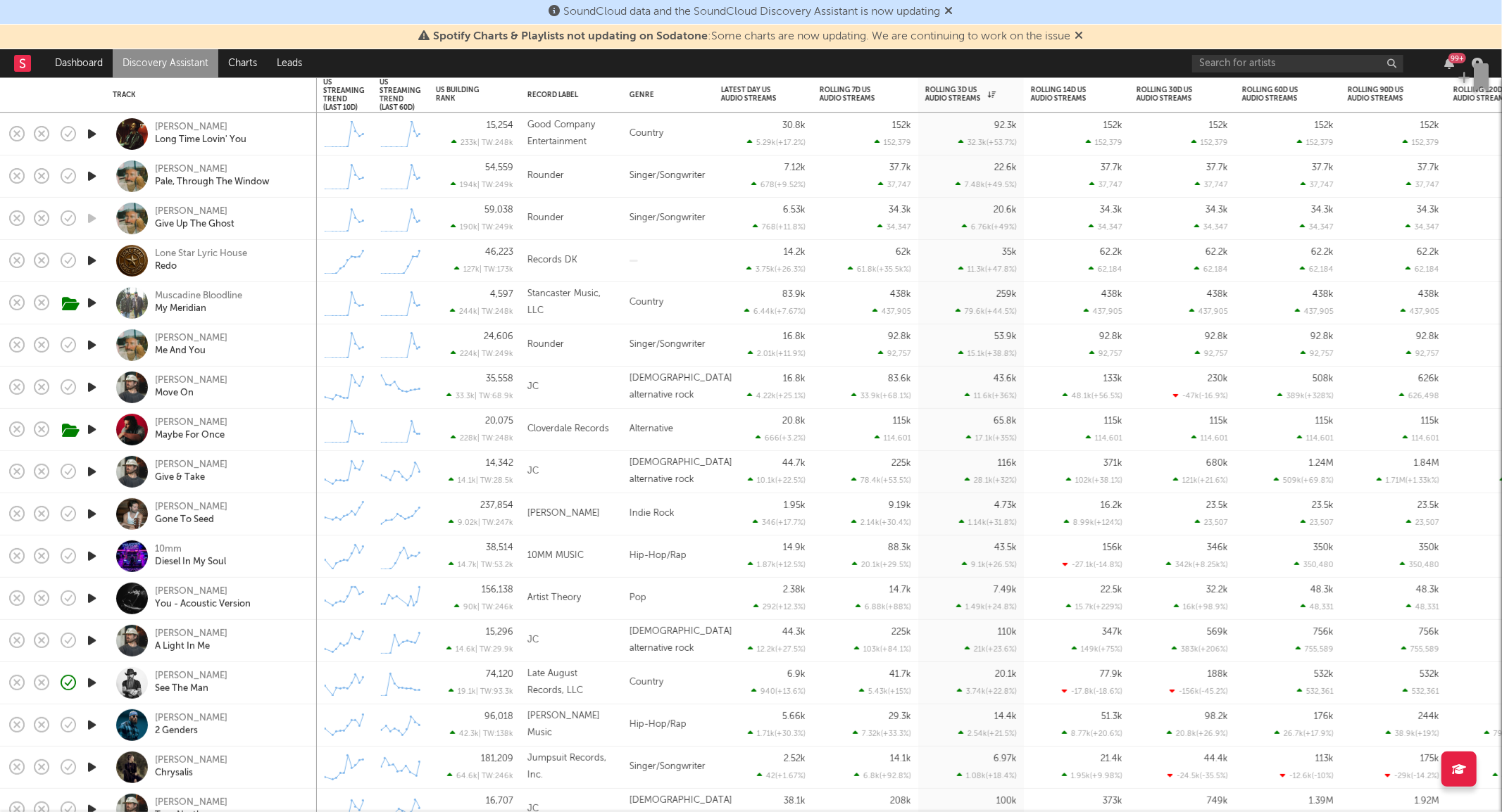
click at [93, 512] on icon "button" at bounding box center [92, 513] width 15 height 17
click at [92, 512] on icon "button" at bounding box center [91, 513] width 14 height 17
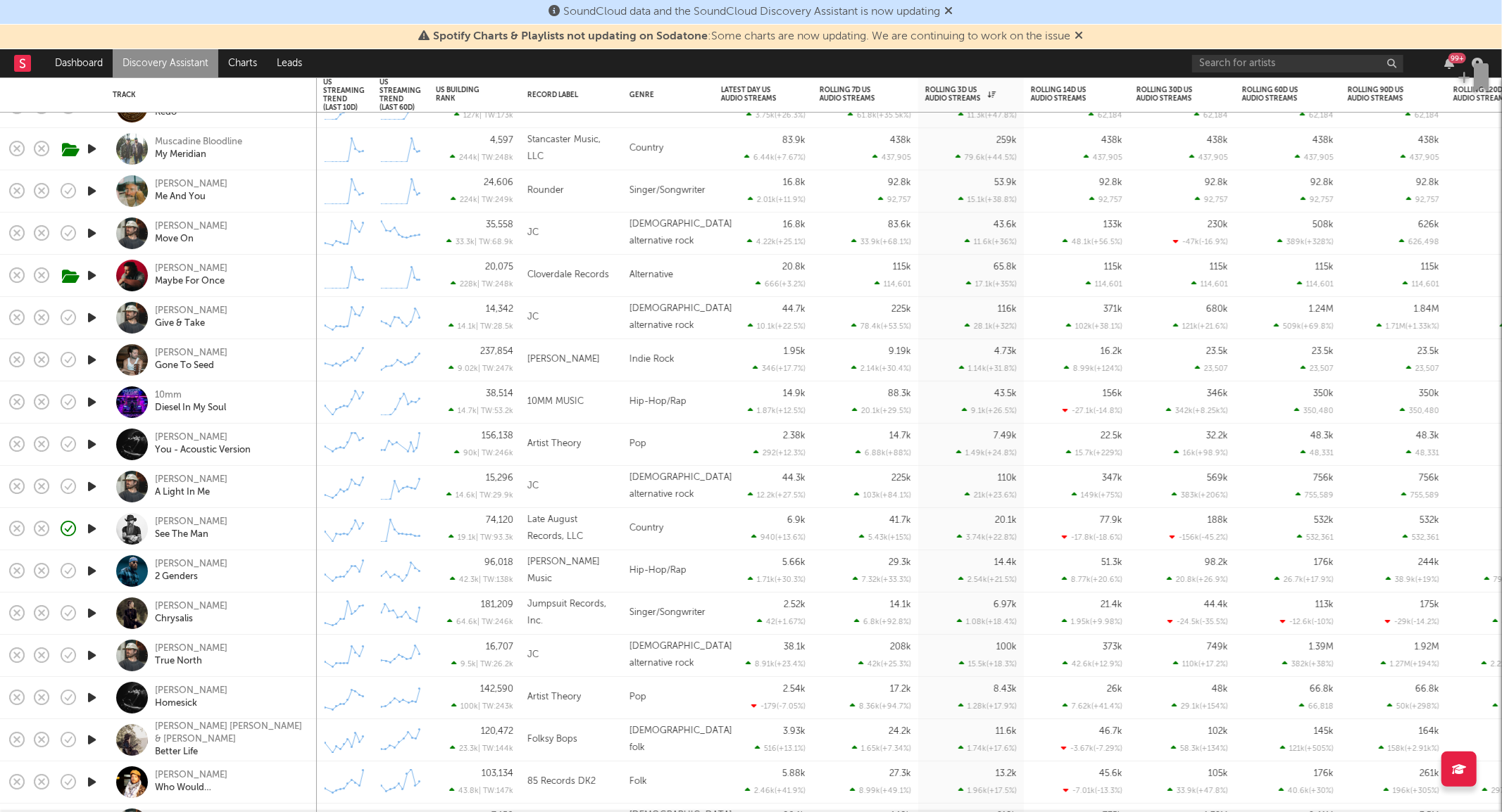
click at [90, 446] on icon "button" at bounding box center [92, 444] width 15 height 17
click at [90, 446] on icon "button" at bounding box center [91, 444] width 14 height 17
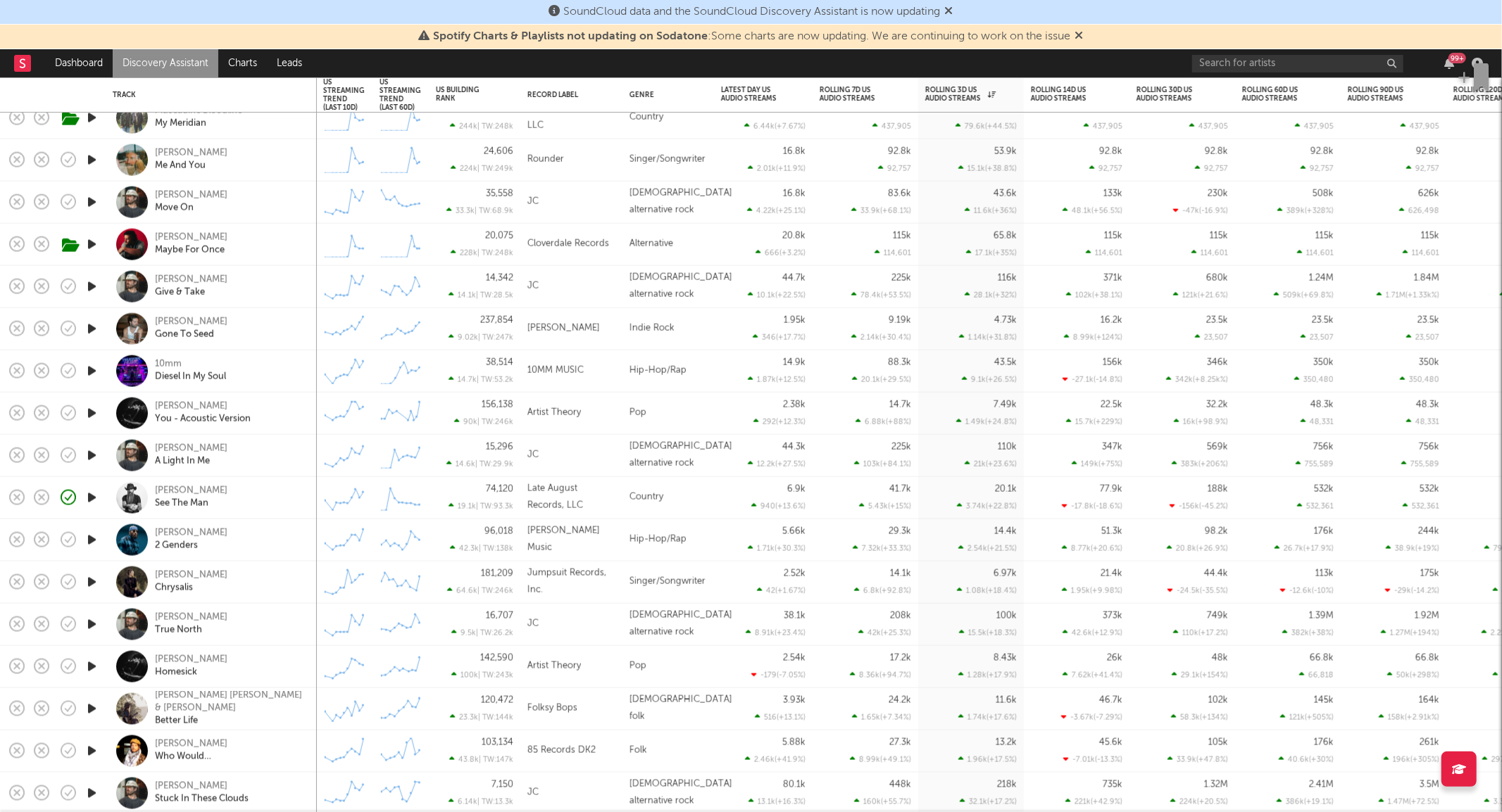
click at [89, 545] on icon "button" at bounding box center [92, 540] width 15 height 17
click at [90, 546] on icon "button" at bounding box center [91, 540] width 14 height 17
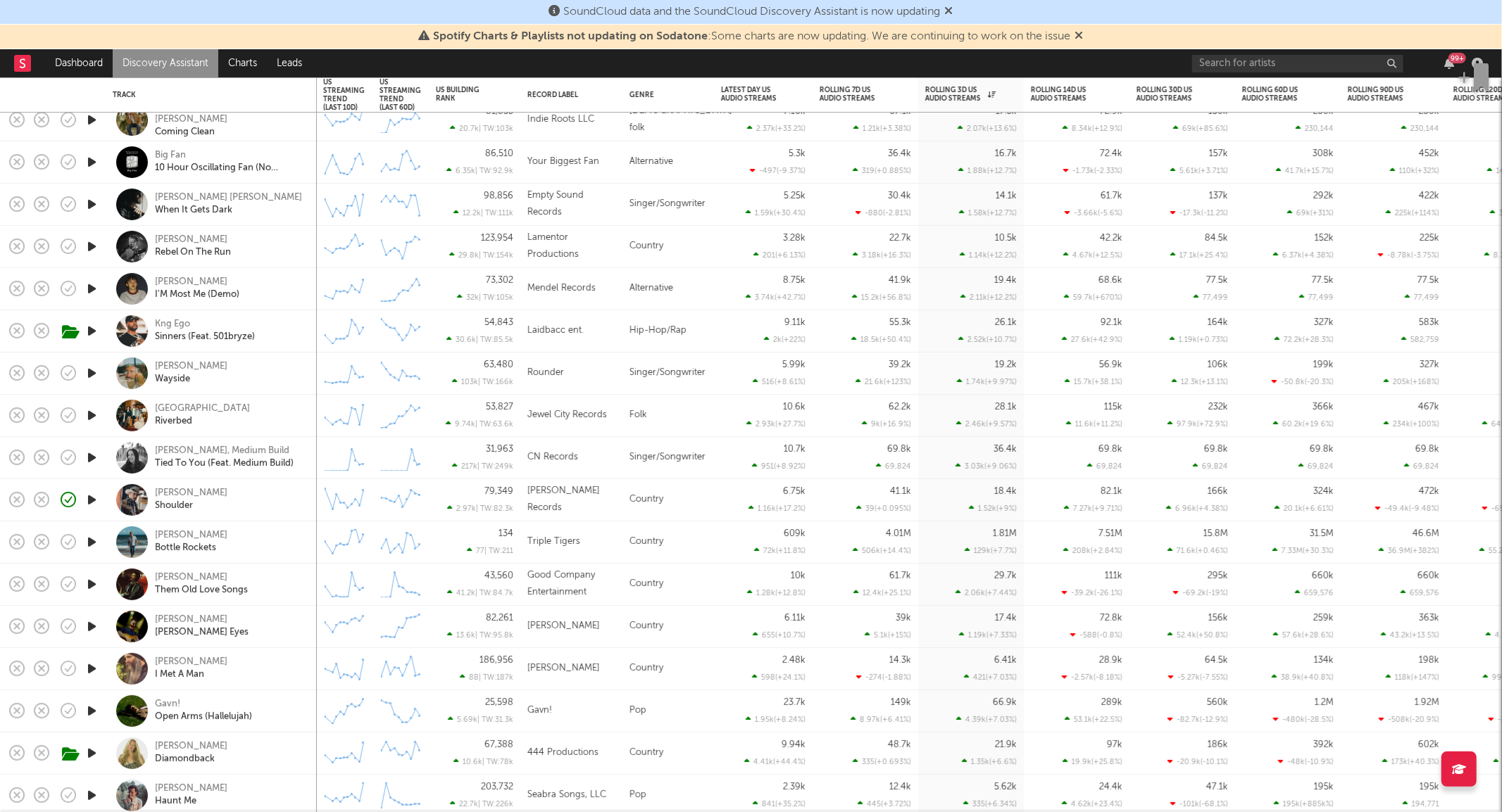
click at [95, 622] on icon "button" at bounding box center [92, 626] width 15 height 17
click at [95, 622] on icon "button" at bounding box center [91, 626] width 14 height 17
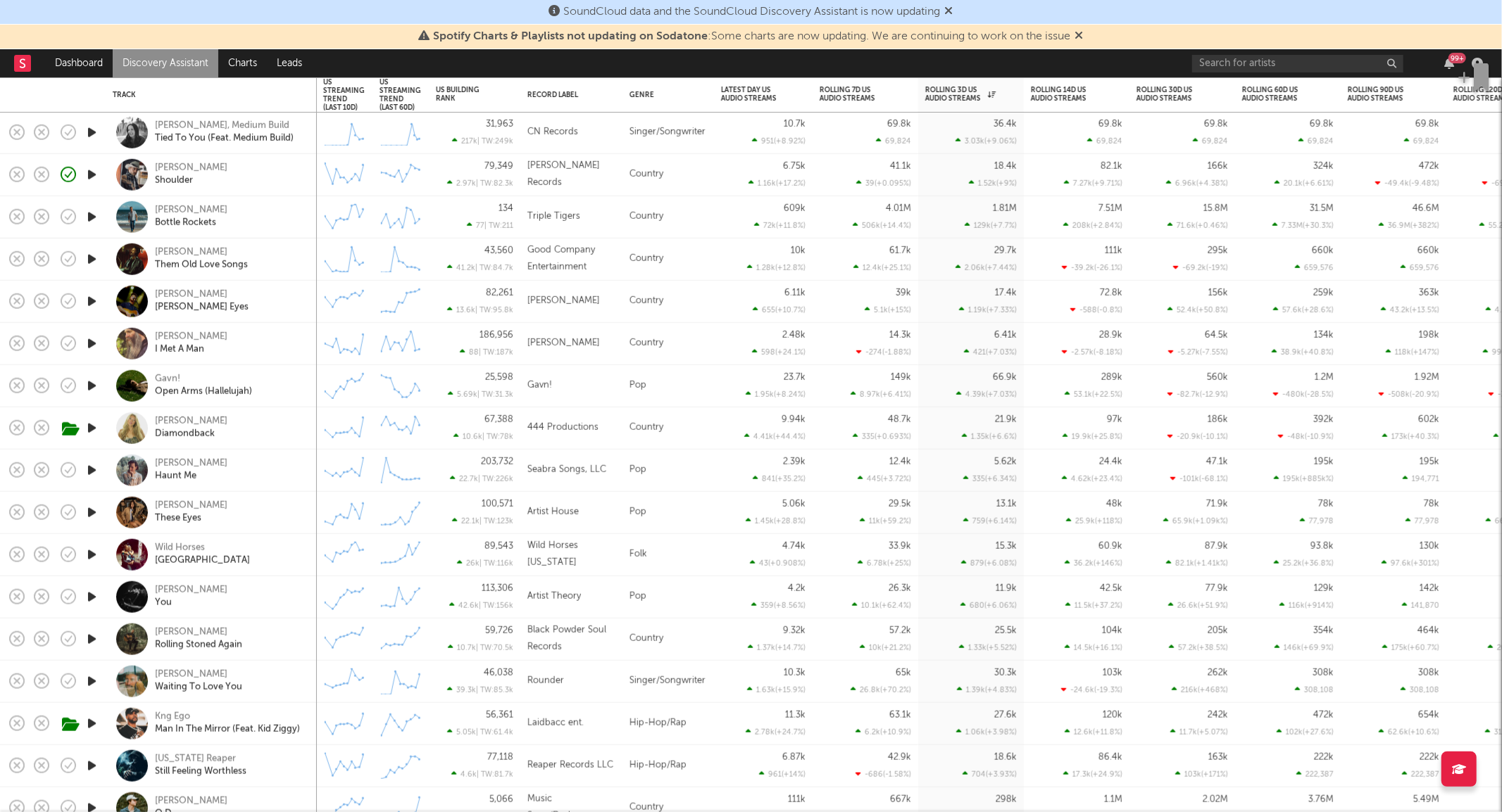
click at [94, 510] on icon "button" at bounding box center [92, 512] width 15 height 17
click at [94, 510] on icon "button" at bounding box center [91, 512] width 14 height 17
click at [94, 510] on icon "button" at bounding box center [92, 512] width 15 height 17
click at [275, 502] on div "[PERSON_NAME] These Eyes" at bounding box center [230, 512] width 151 height 26
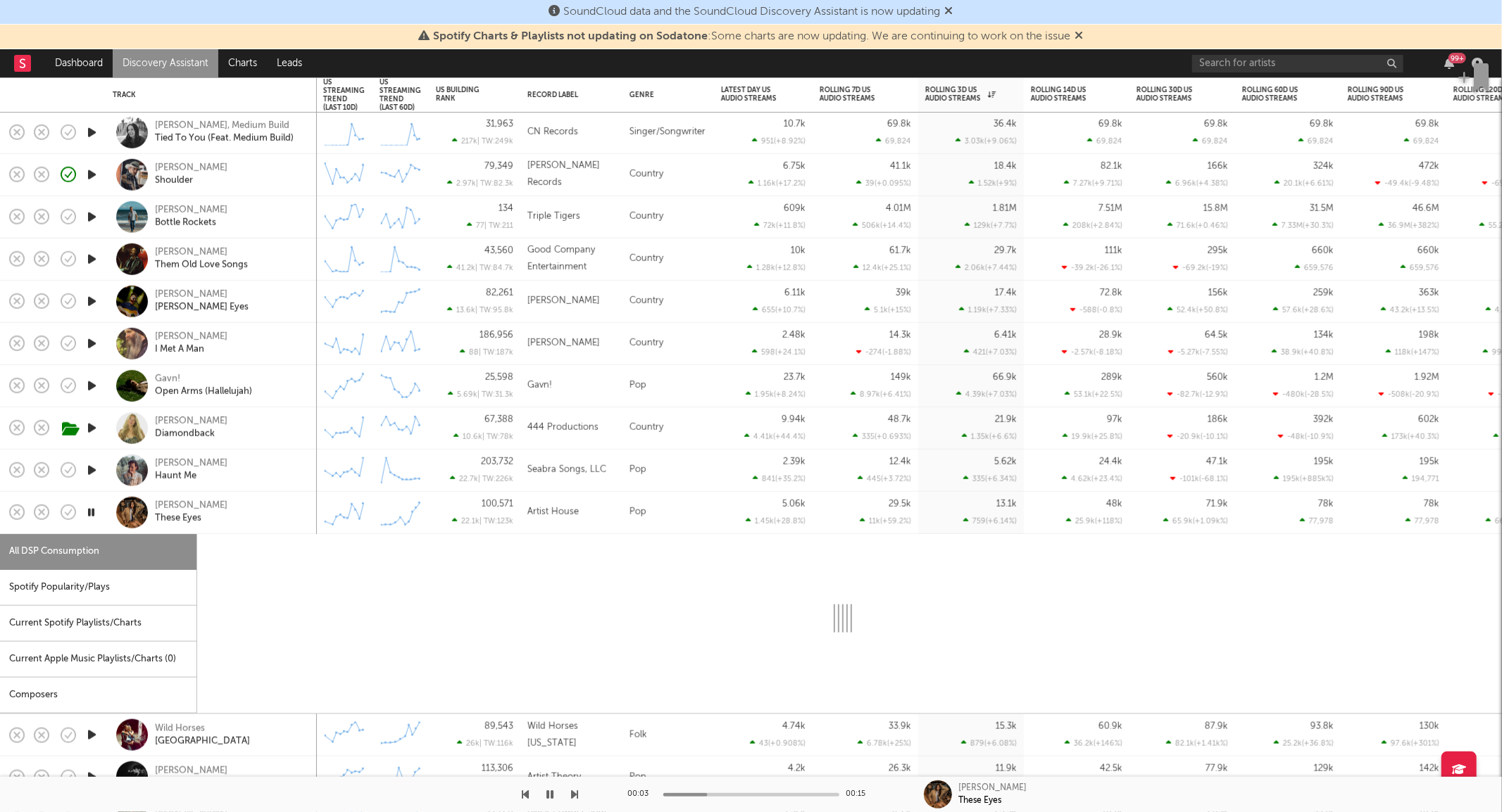
select select "6m"
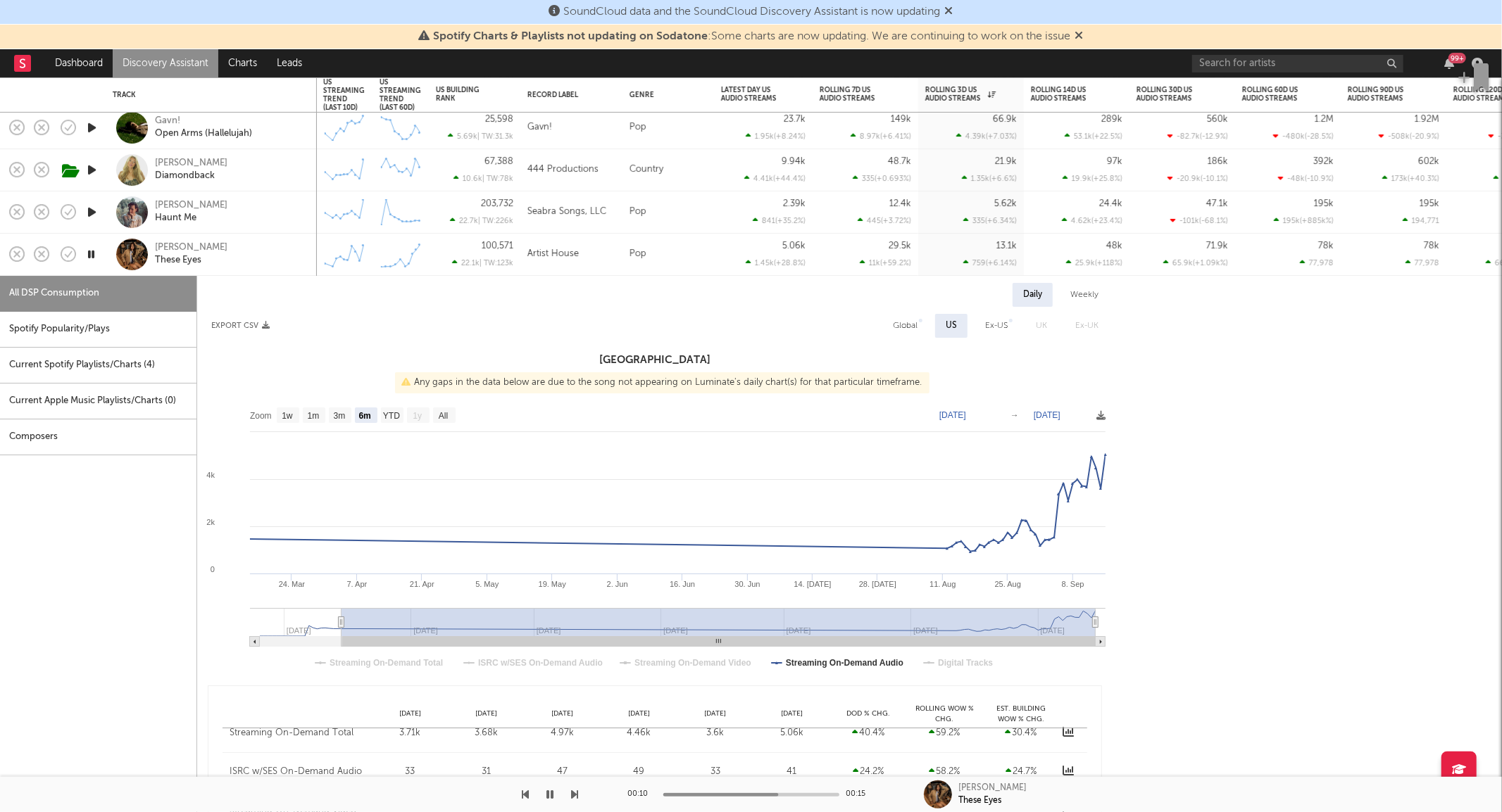
click at [87, 254] on icon "button" at bounding box center [91, 254] width 14 height 17
click at [270, 254] on div "[PERSON_NAME] These Eyes" at bounding box center [230, 255] width 151 height 26
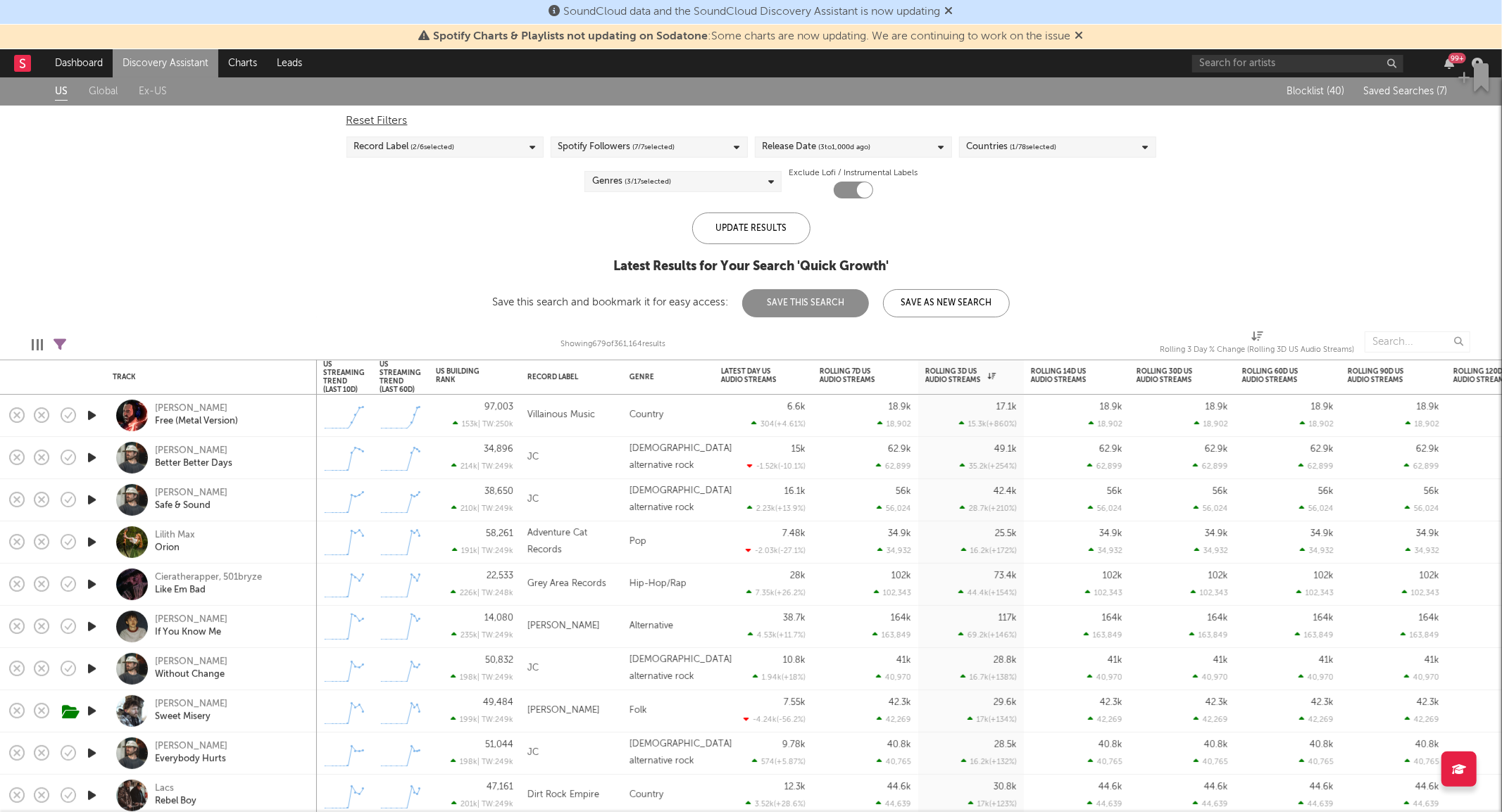
click at [671, 184] on span "( 3 / 17 selected)" at bounding box center [647, 181] width 47 height 17
click at [646, 184] on span "( 3 / 17 selected)" at bounding box center [647, 181] width 47 height 17
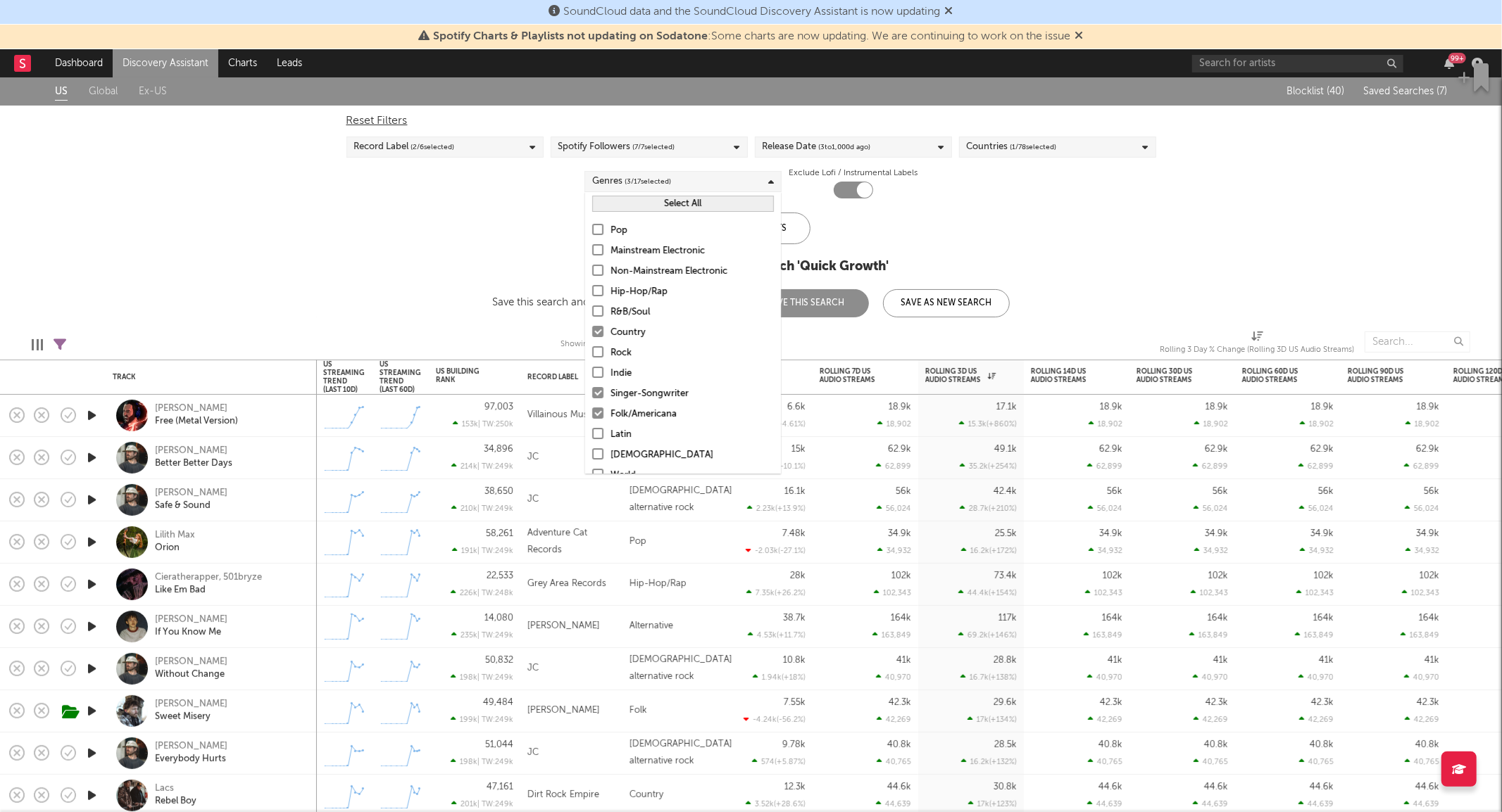
scroll to position [99, 0]
click at [470, 247] on div "US Global Ex-US Blocklist ( 40 ) Saved Searches ( 7 ) Reset Filters Record Labe…" at bounding box center [751, 197] width 1502 height 240
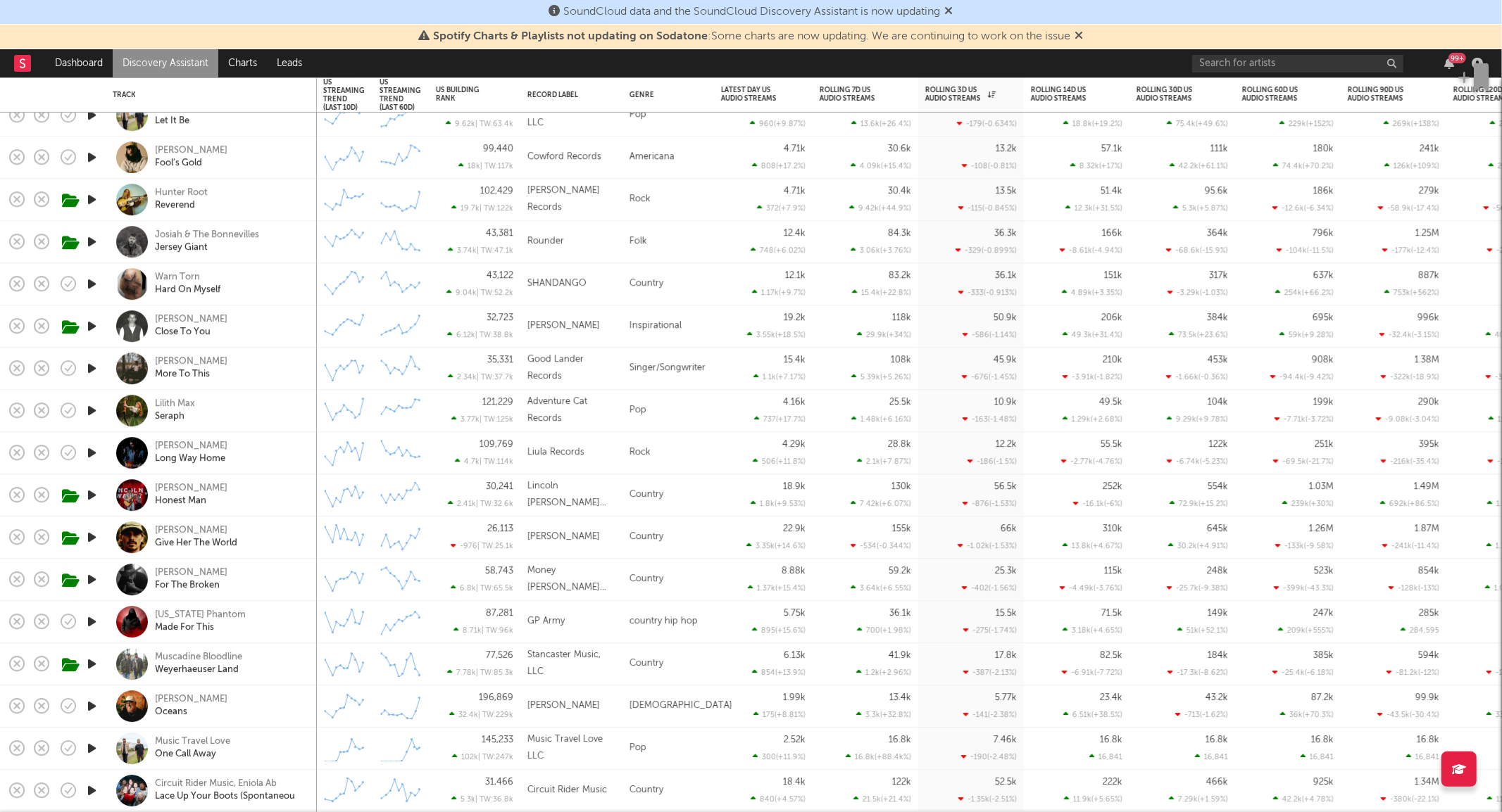
click at [83, 326] on div at bounding box center [91, 327] width 28 height 42
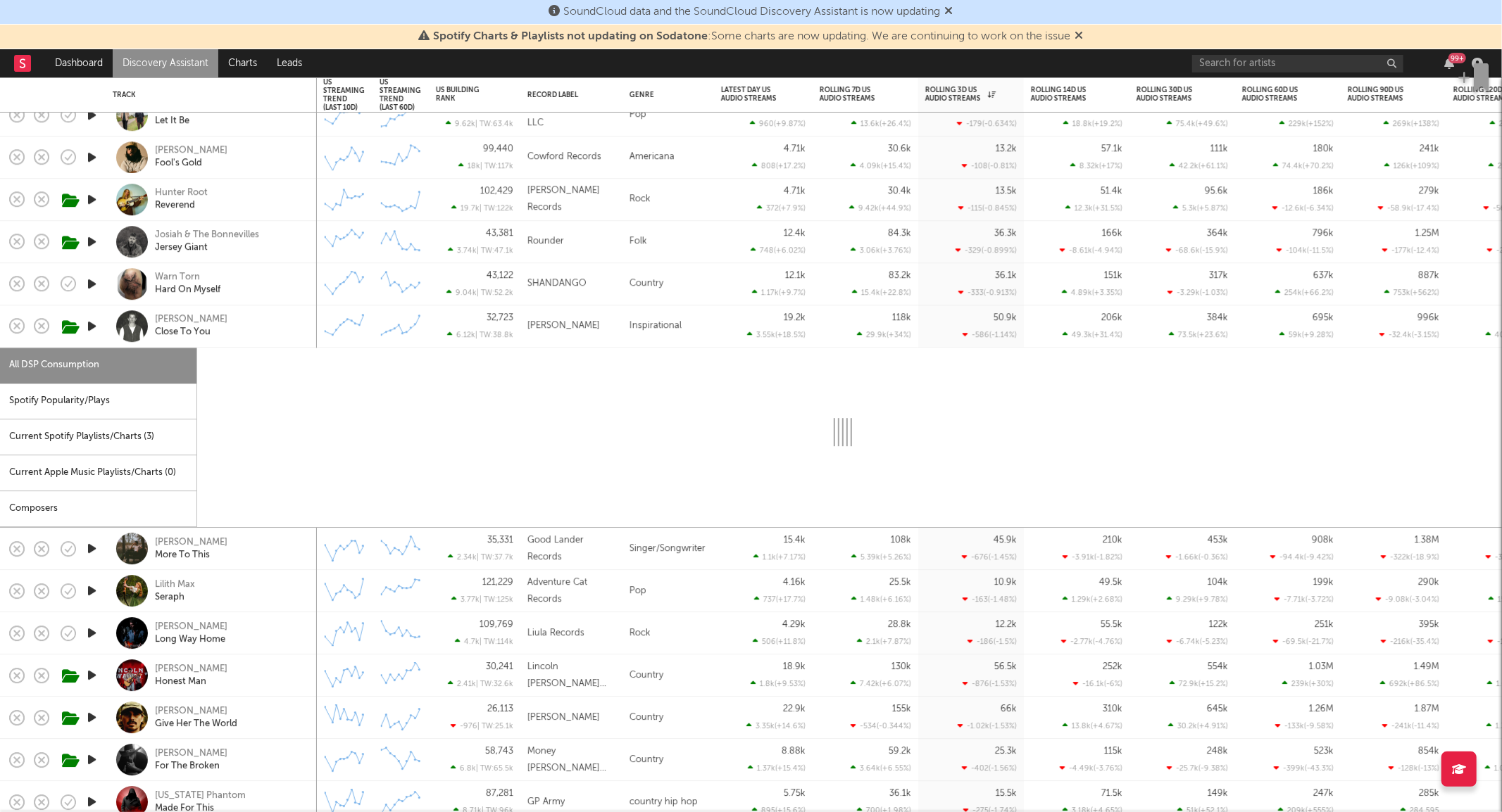
click at [92, 328] on icon "button" at bounding box center [92, 326] width 15 height 17
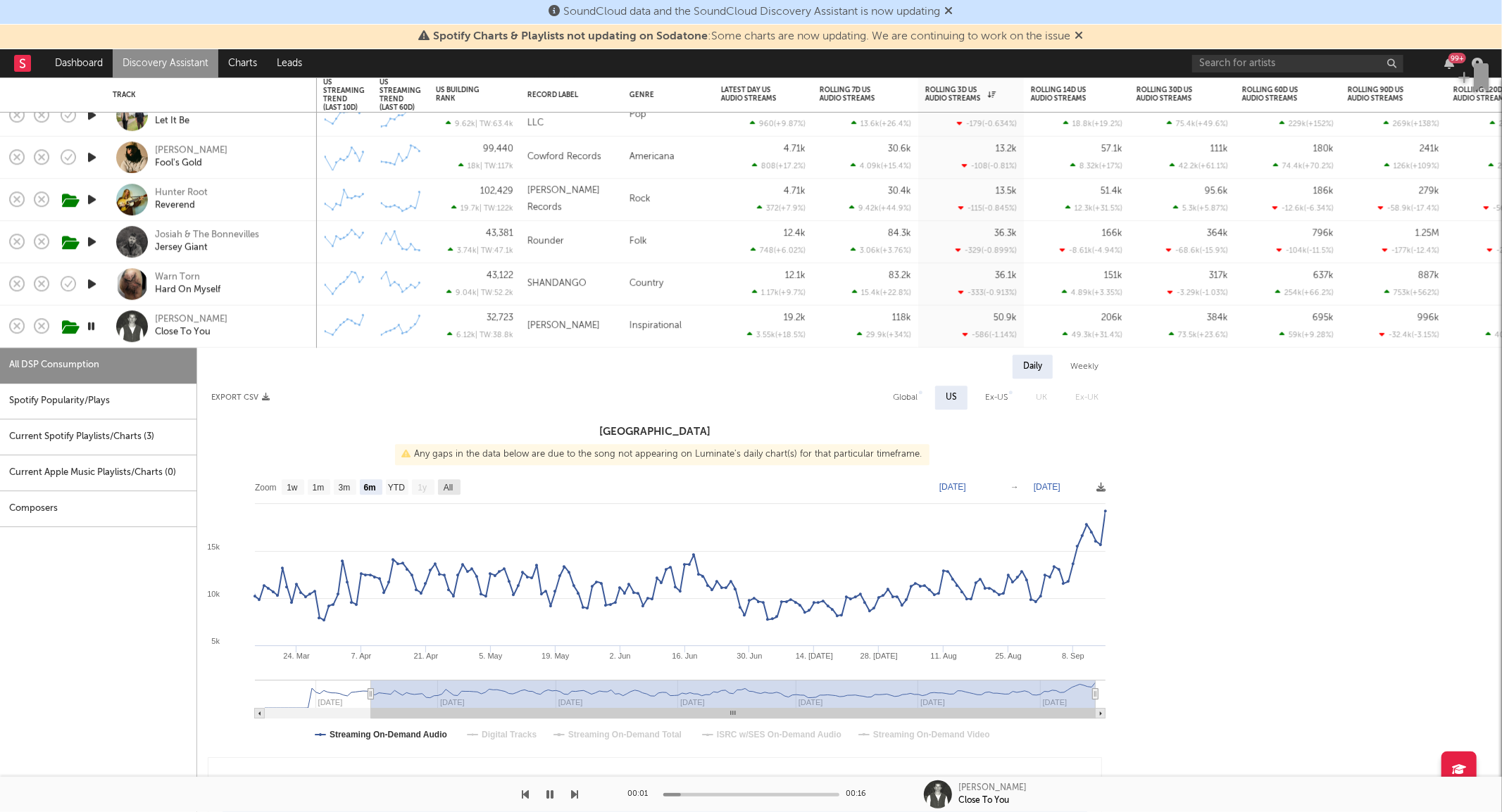
click at [451, 488] on text "All" at bounding box center [448, 488] width 9 height 10
select select "All"
type input "[DATE]"
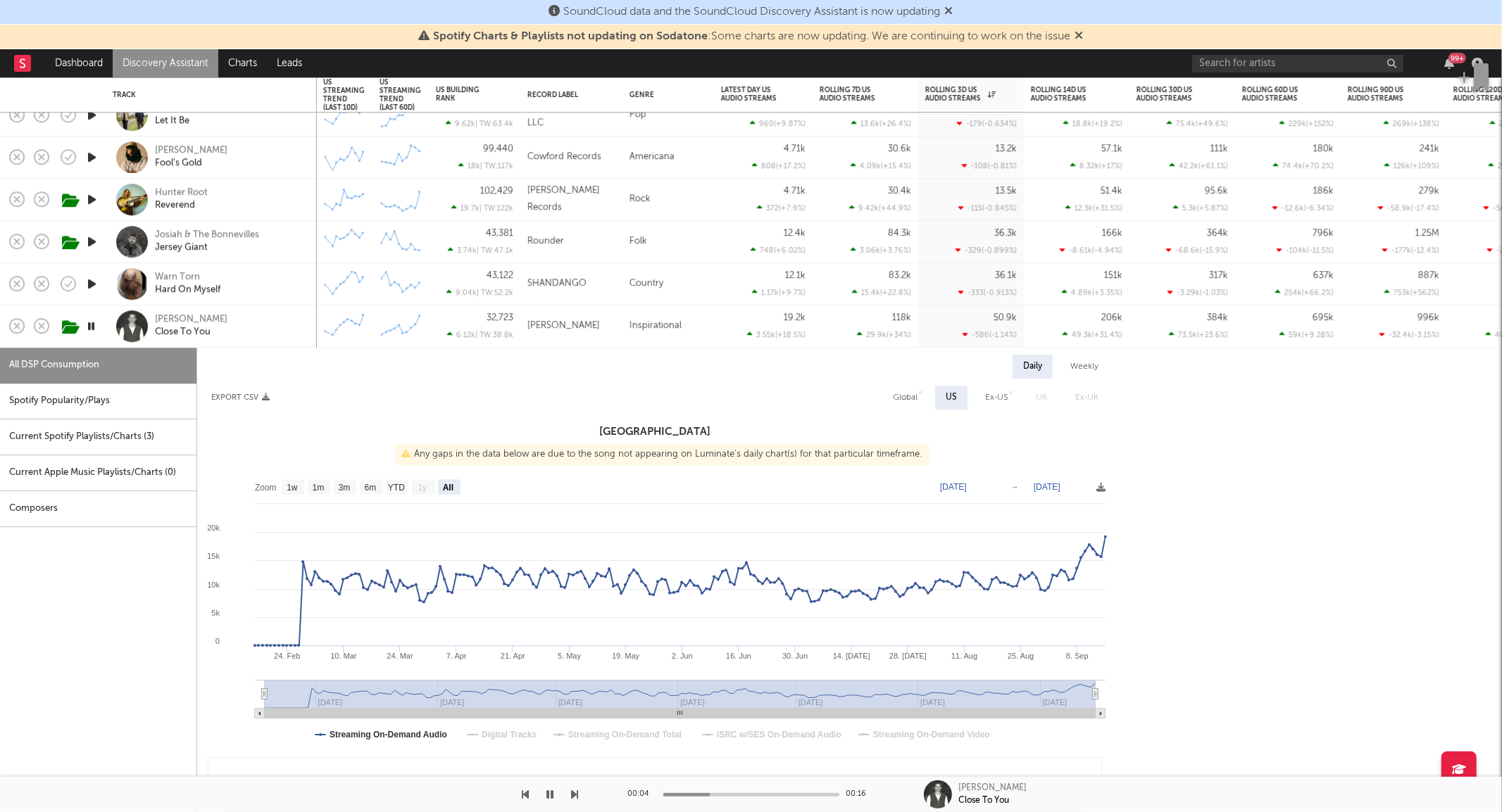
click at [92, 324] on icon "button" at bounding box center [91, 326] width 14 height 17
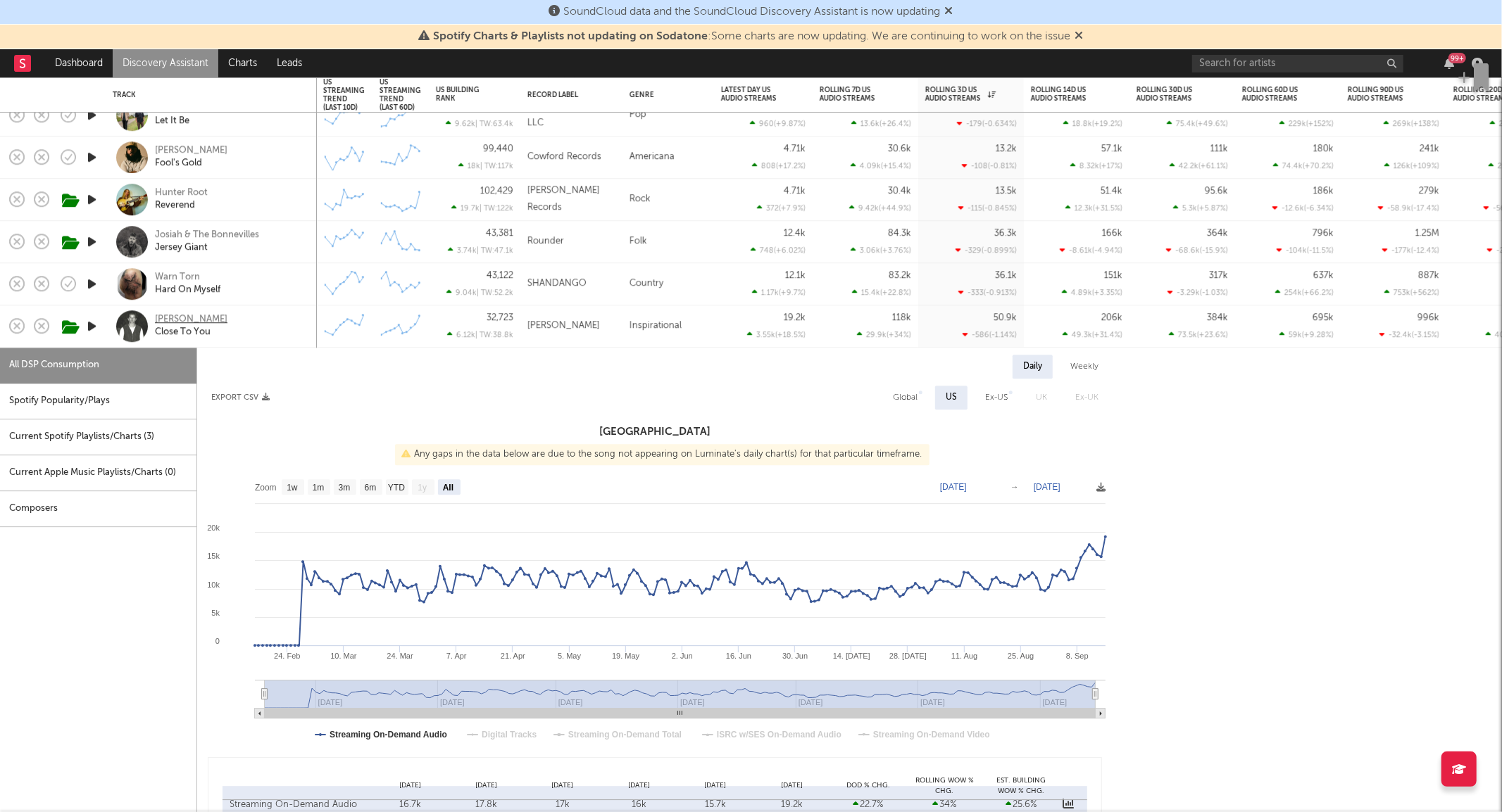
click at [172, 318] on div "[PERSON_NAME]" at bounding box center [191, 320] width 72 height 13
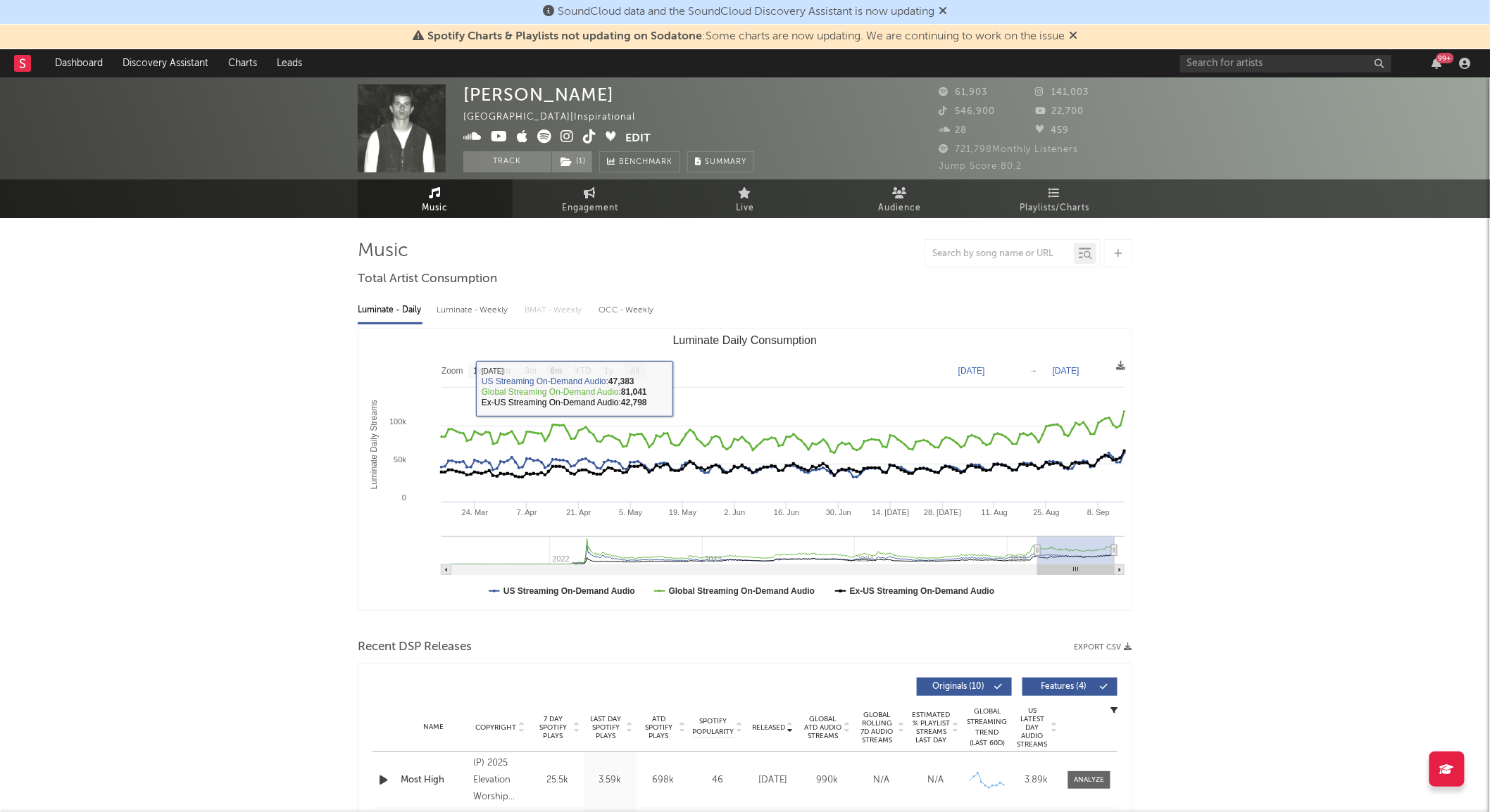
click at [637, 368] on text "All" at bounding box center [635, 371] width 9 height 10
select select "All"
type input "2021-05-09"
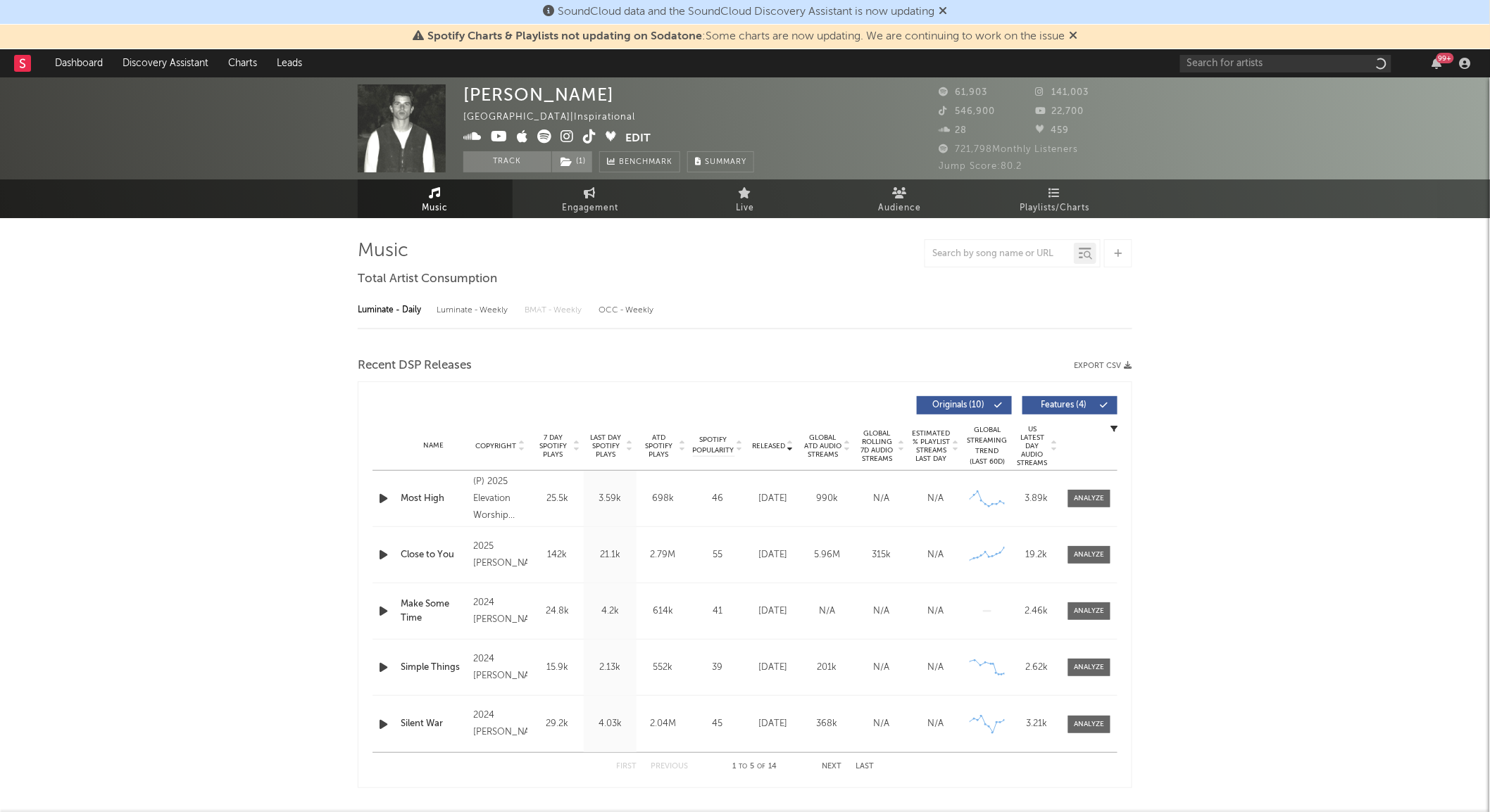
select select "6m"
